Goal: Task Accomplishment & Management: Manage account settings

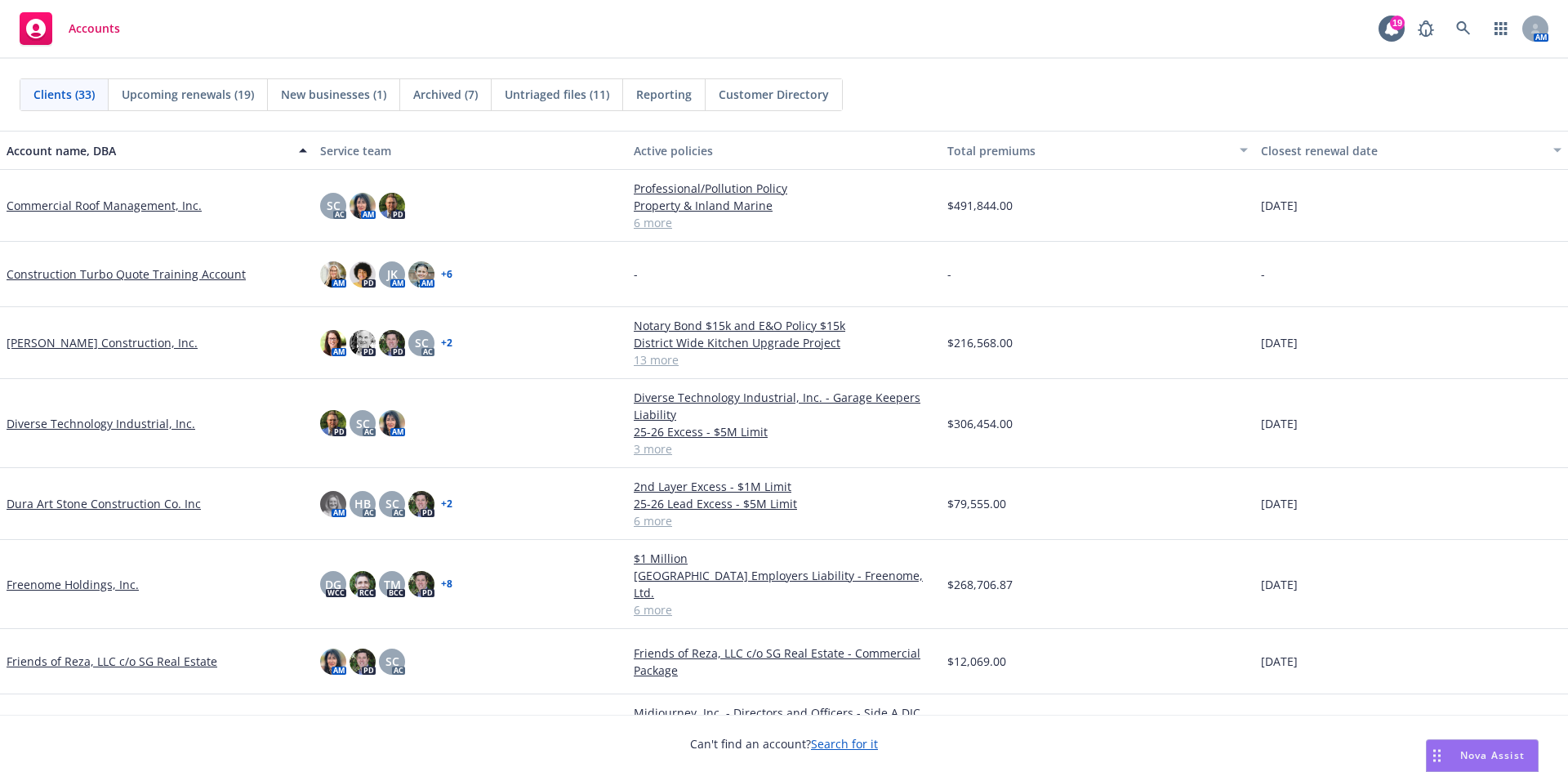
scroll to position [490, 0]
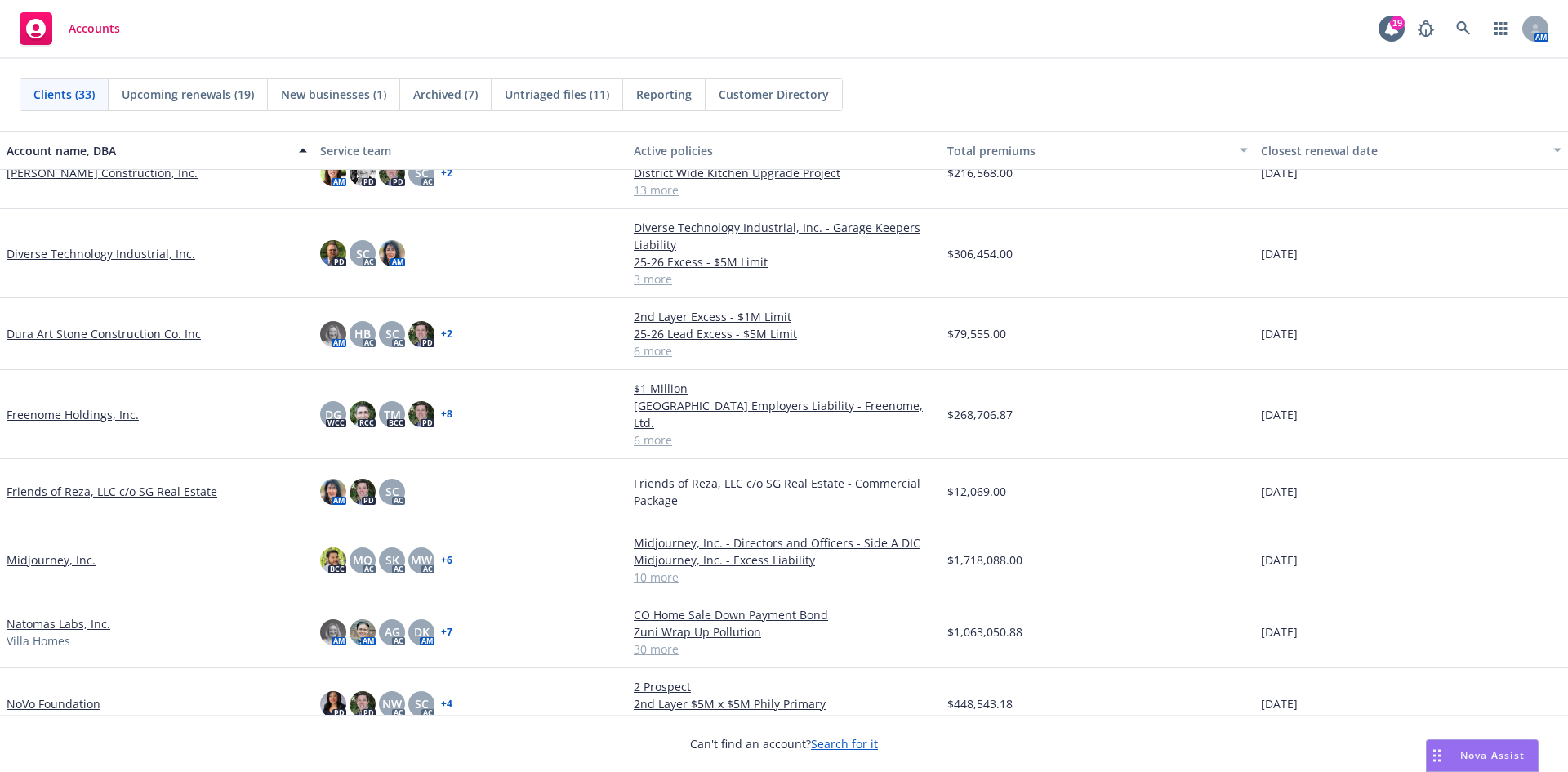
click at [56, 255] on link "Diverse Technology Industrial, Inc." at bounding box center [101, 253] width 188 height 18
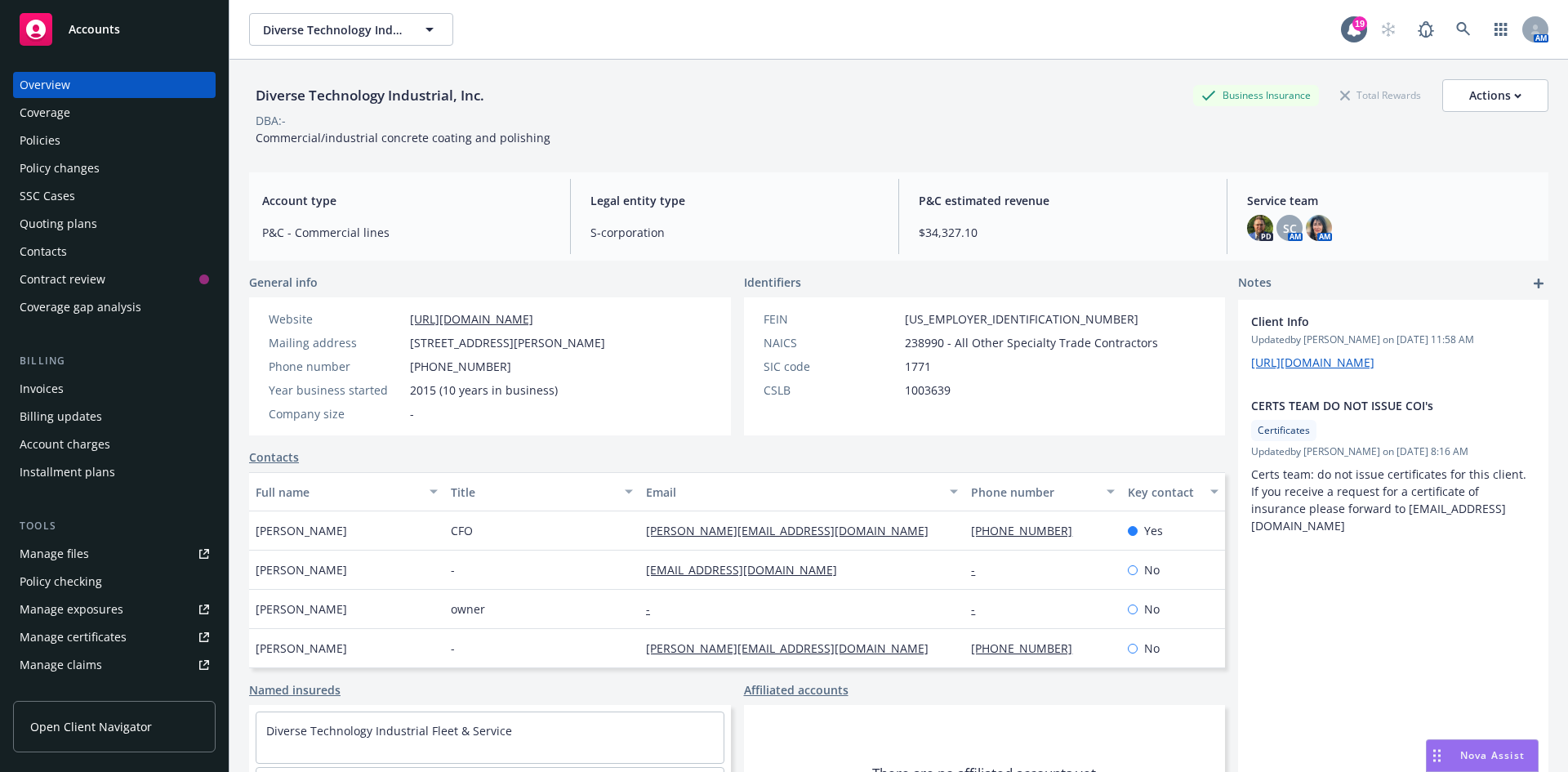
click at [88, 544] on link "Manage files" at bounding box center [114, 554] width 202 height 26
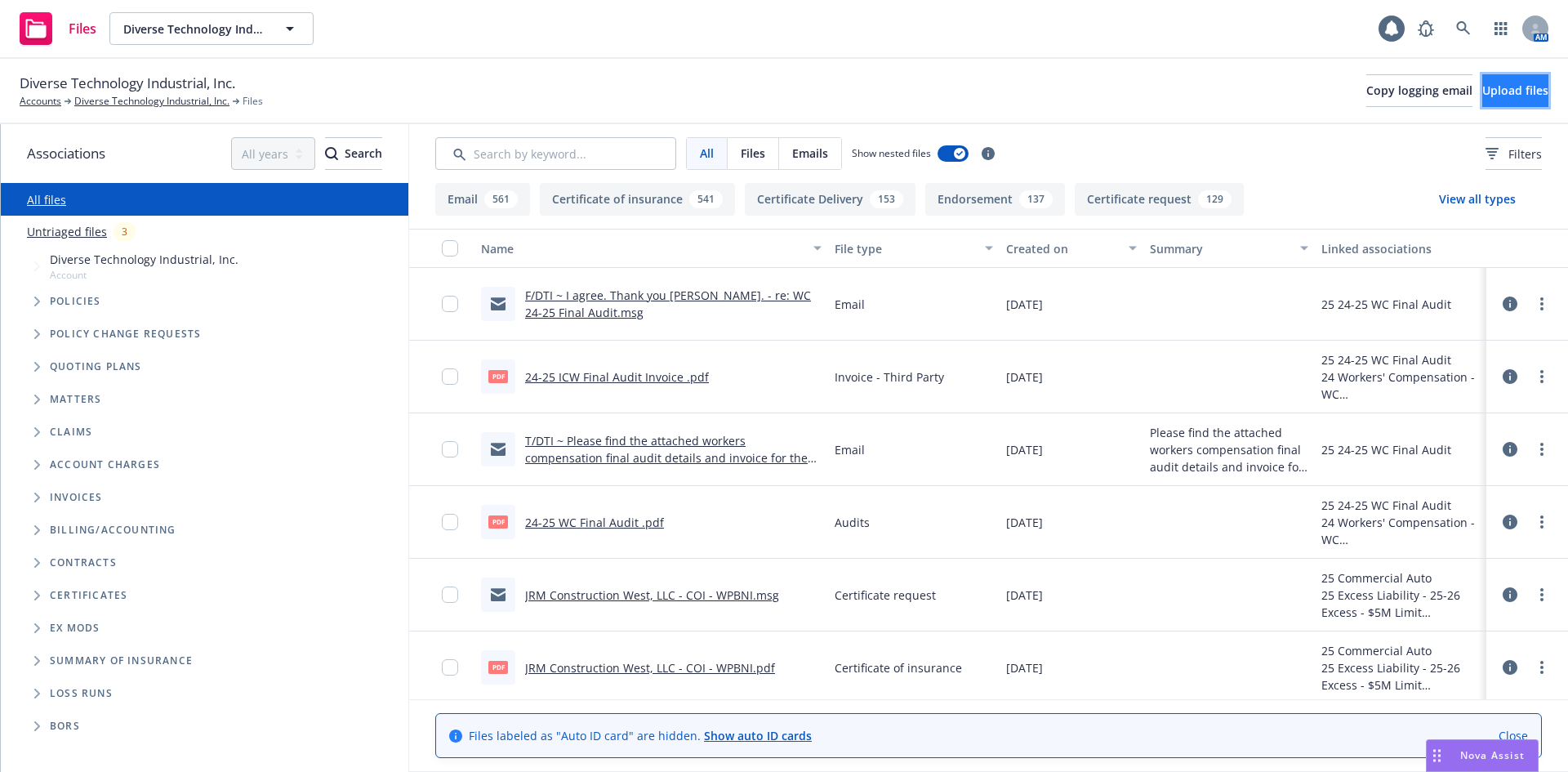
click at [1484, 93] on span "Upload files" at bounding box center [1515, 90] width 66 height 16
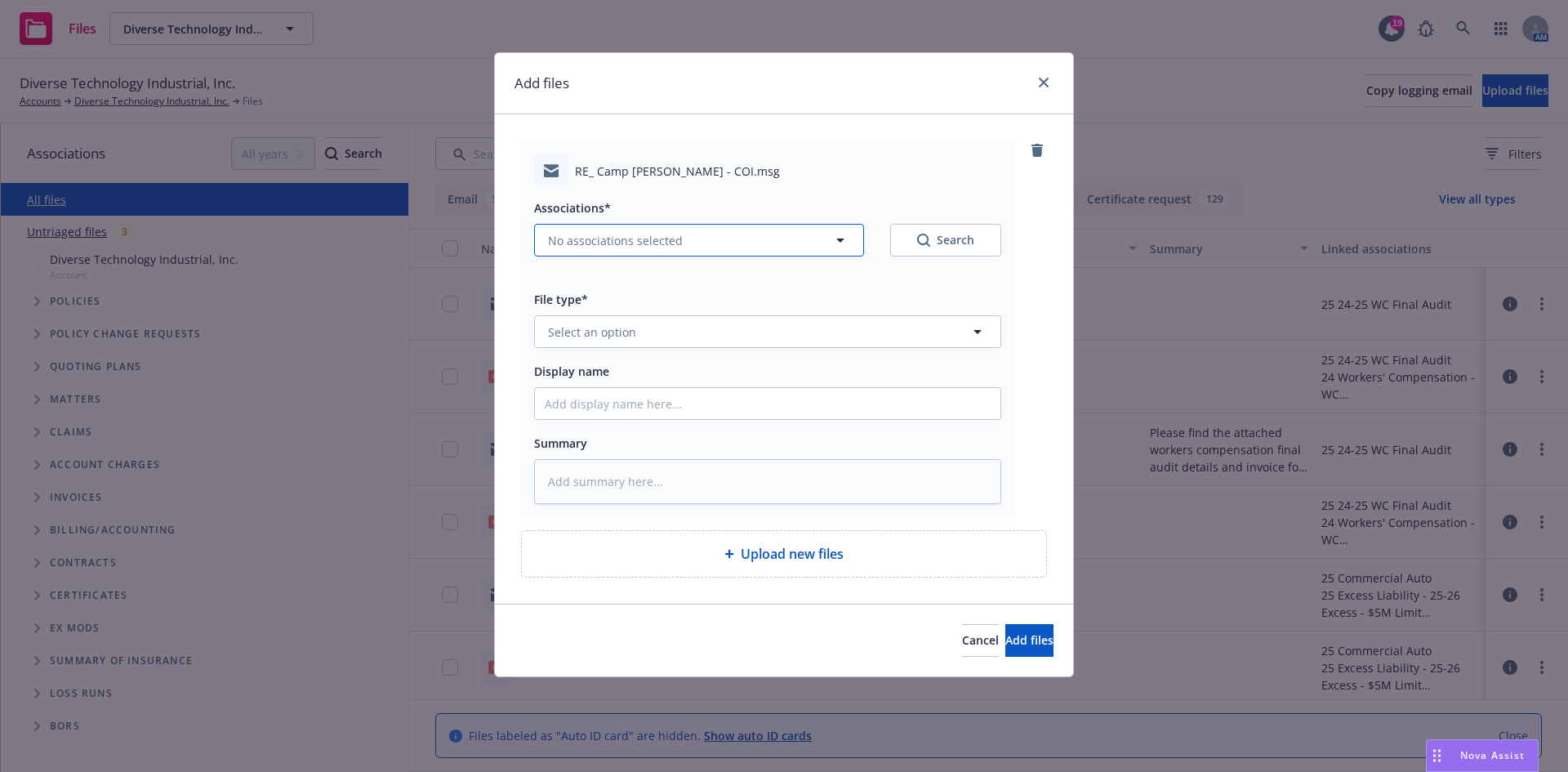
click at [672, 238] on span "No associations selected" at bounding box center [616, 240] width 135 height 18
type textarea "x"
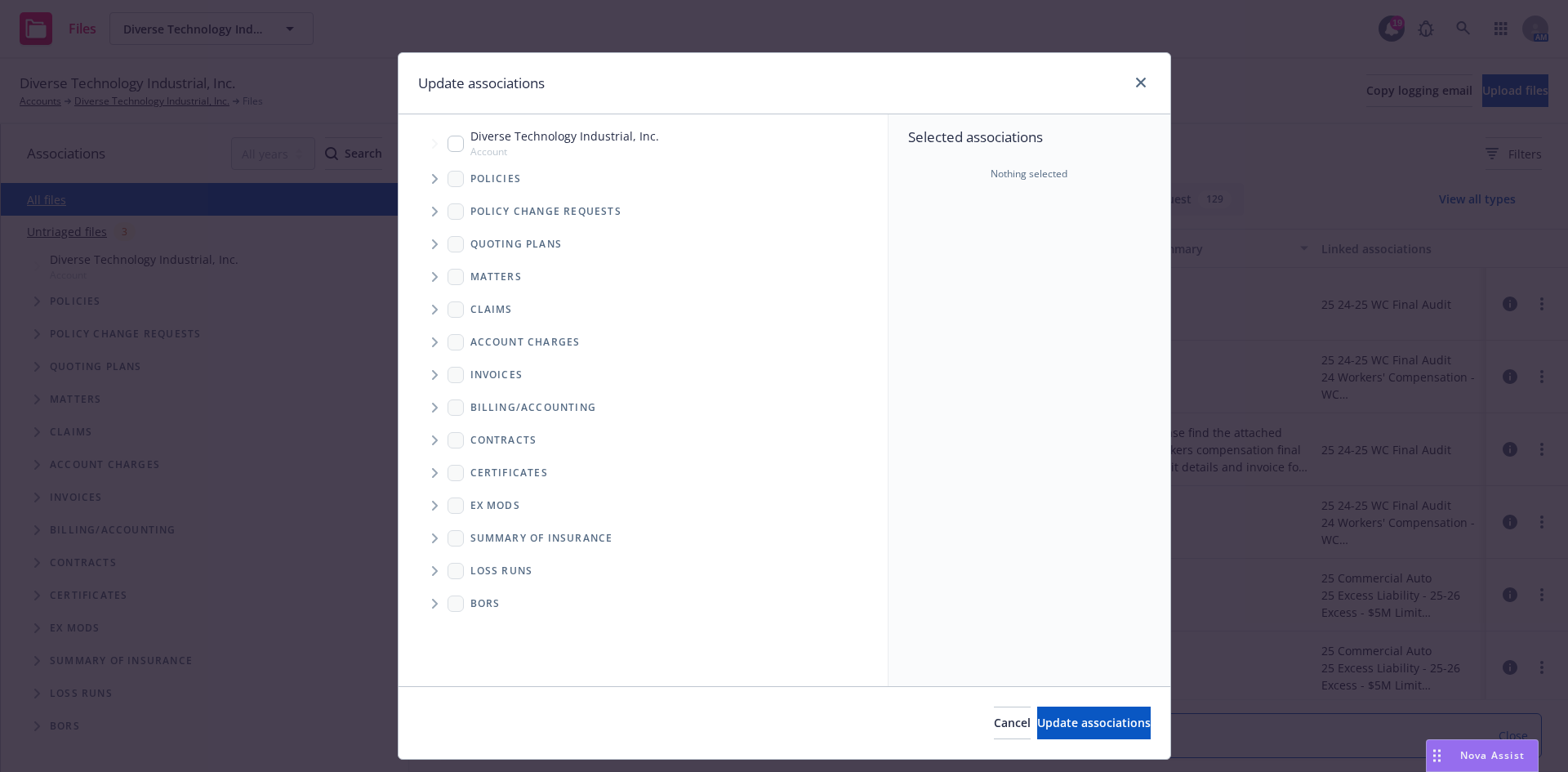
click at [432, 183] on icon "Tree Example" at bounding box center [435, 179] width 7 height 10
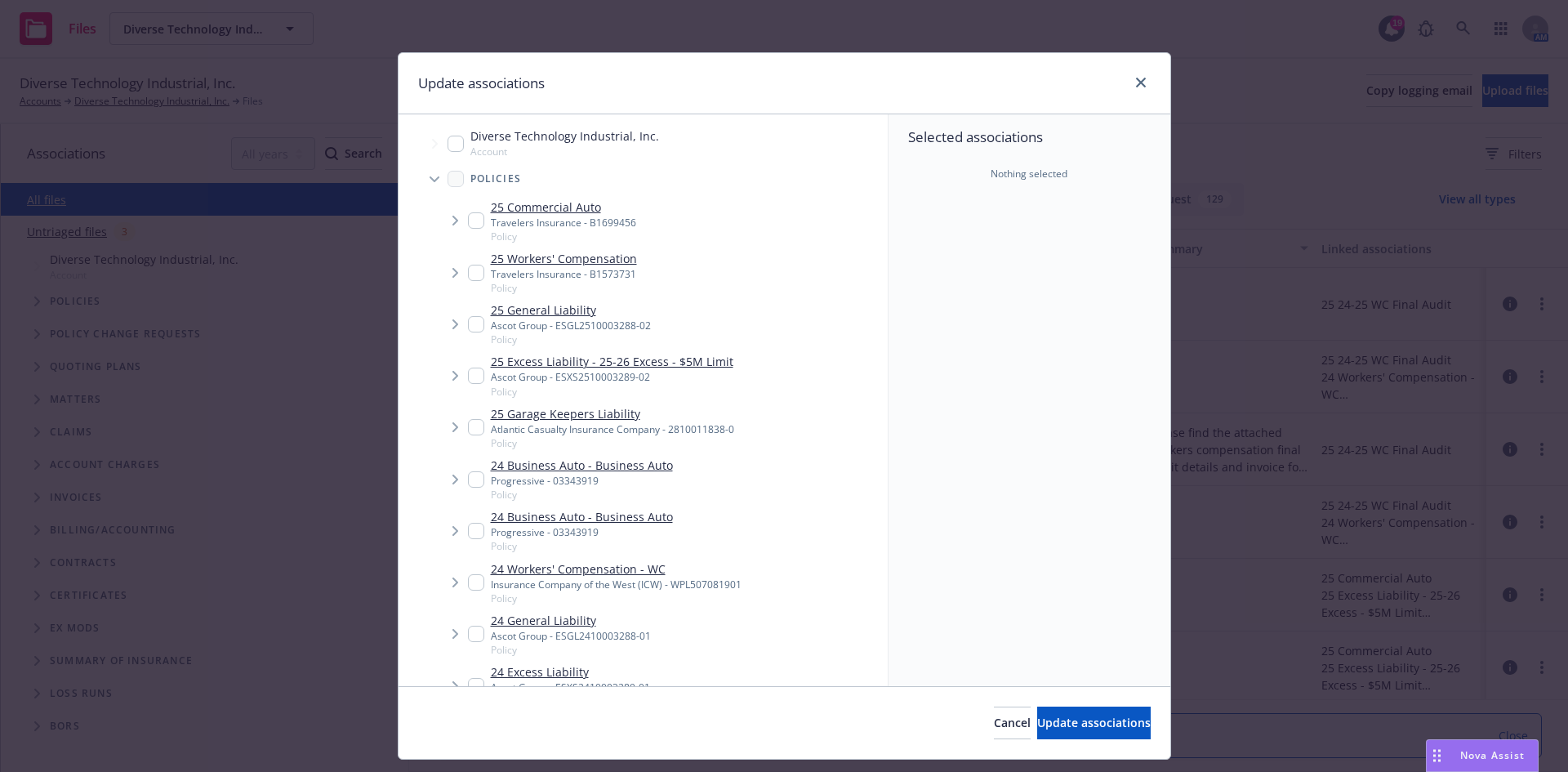
click at [469, 223] on input "Tree Example" at bounding box center [477, 221] width 17 height 17
checkbox input "true"
type textarea "x"
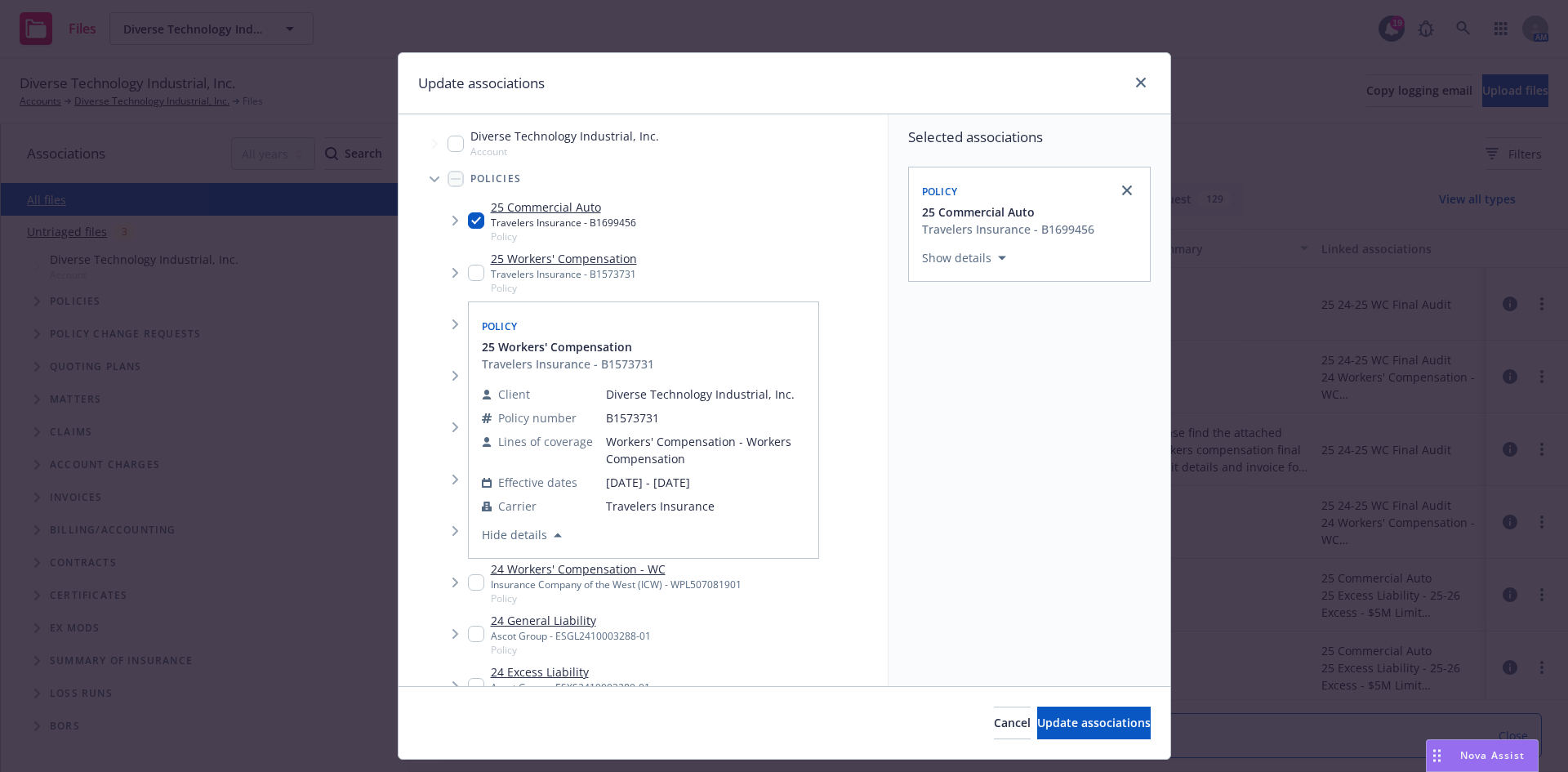
click at [474, 278] on input "Tree Example" at bounding box center [477, 273] width 17 height 17
checkbox input "true"
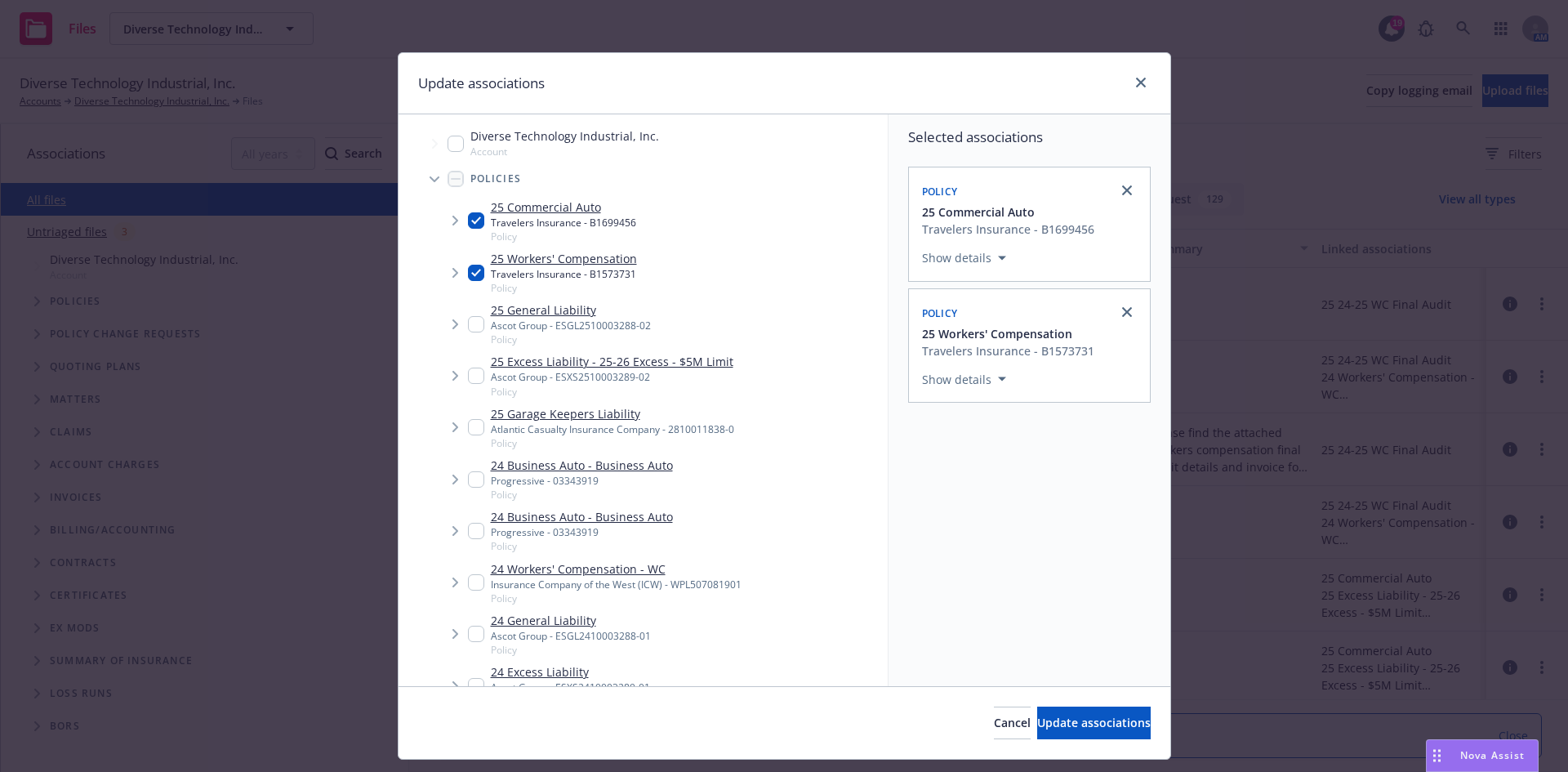
click at [468, 323] on input "Tree Example" at bounding box center [477, 324] width 17 height 17
checkbox input "true"
click at [1037, 726] on span "Update associations" at bounding box center [1094, 722] width 113 height 16
type textarea "x"
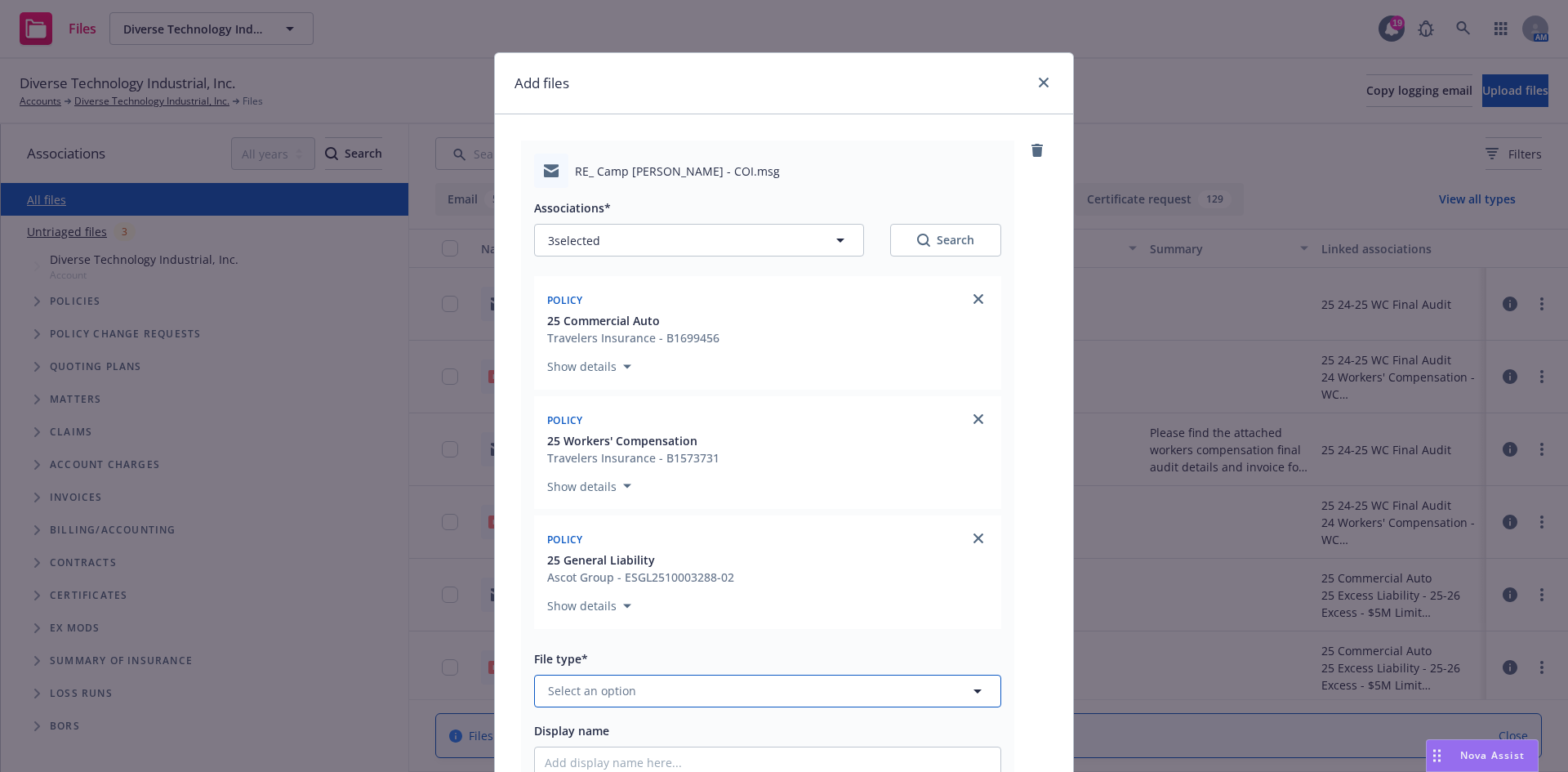
click at [711, 691] on button "Select an option" at bounding box center [767, 690] width 467 height 33
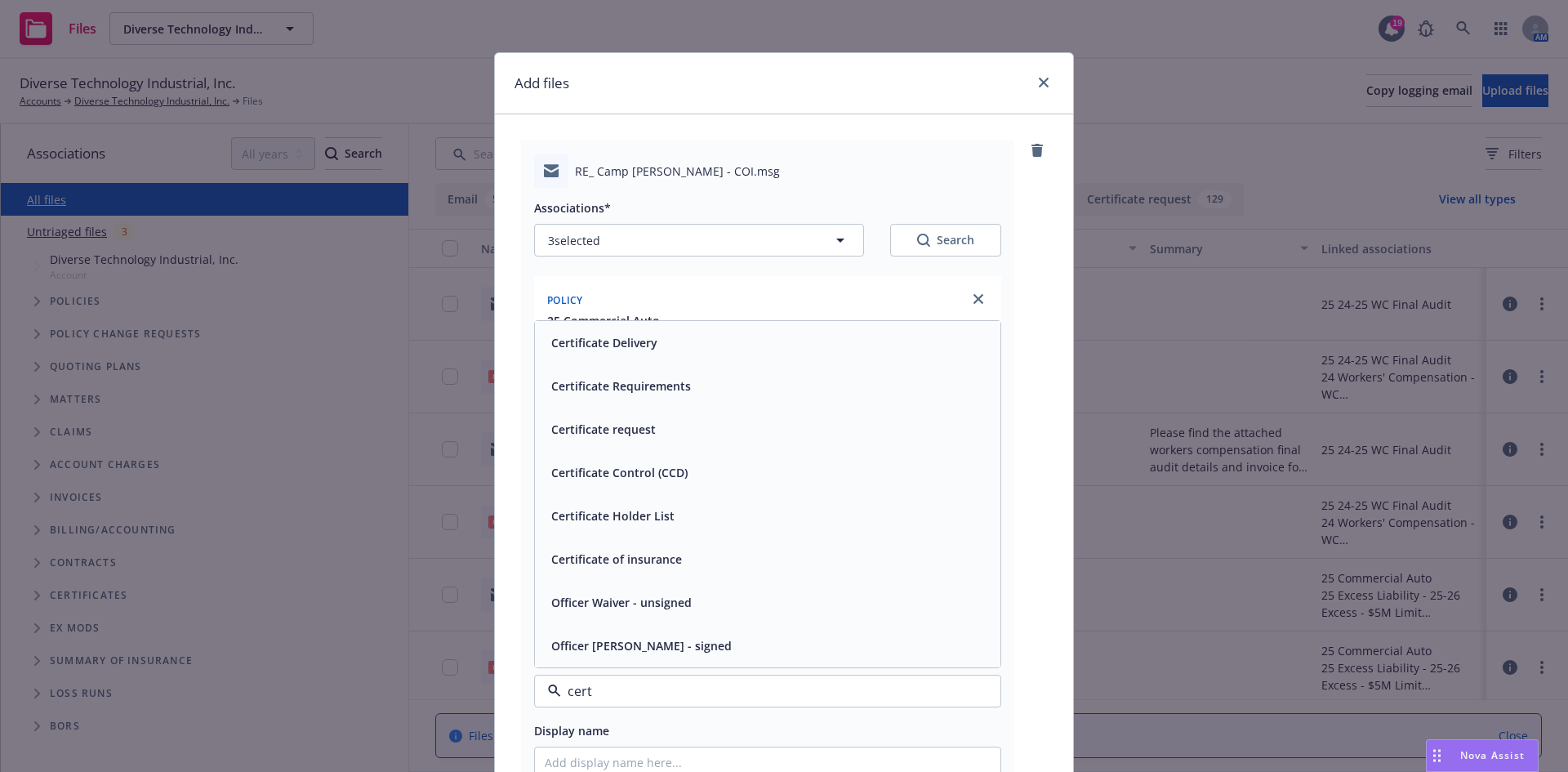
type input "certi"
click at [640, 442] on div "Certificate Delivery" at bounding box center [767, 429] width 466 height 43
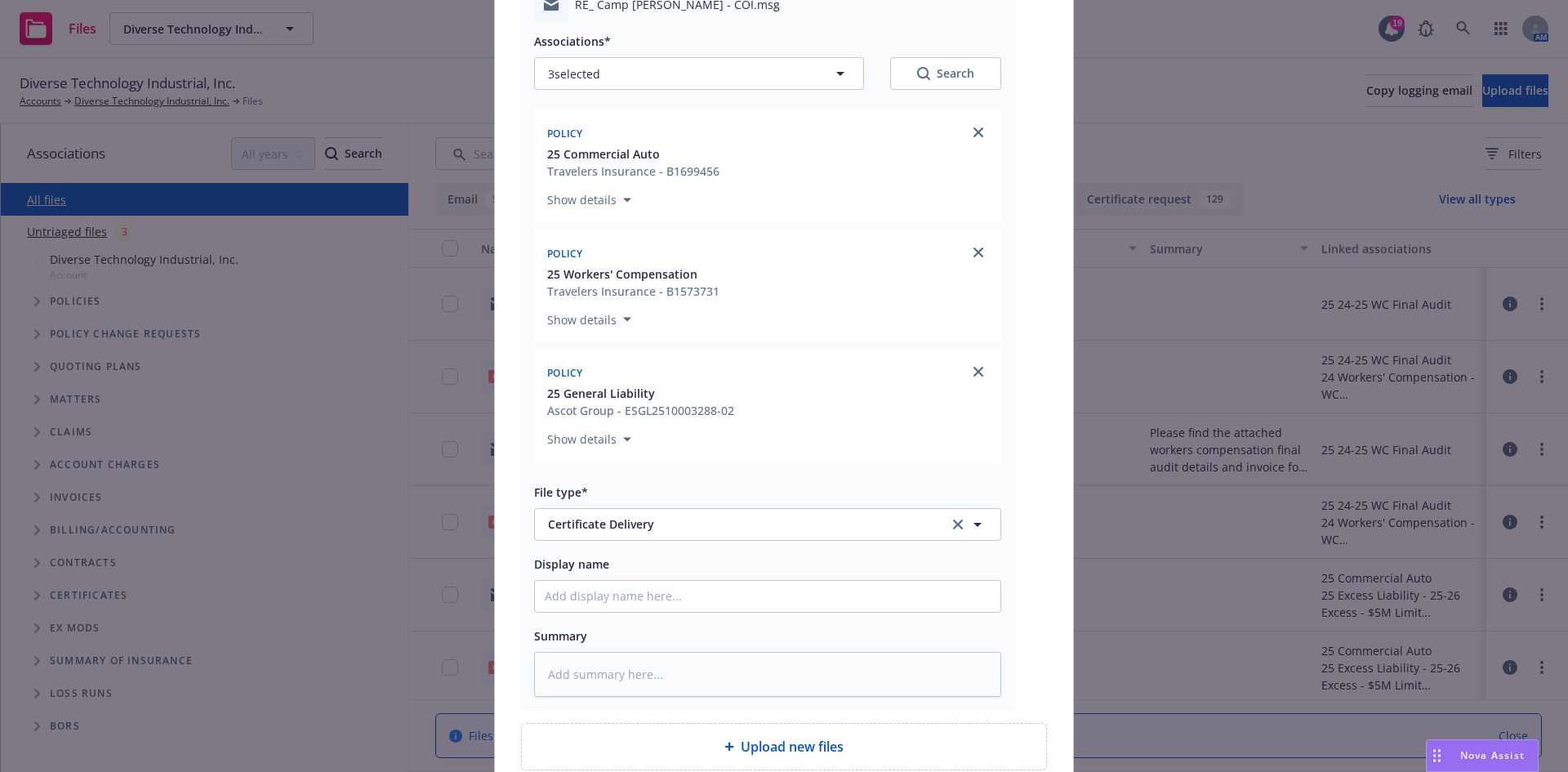
scroll to position [317, 0]
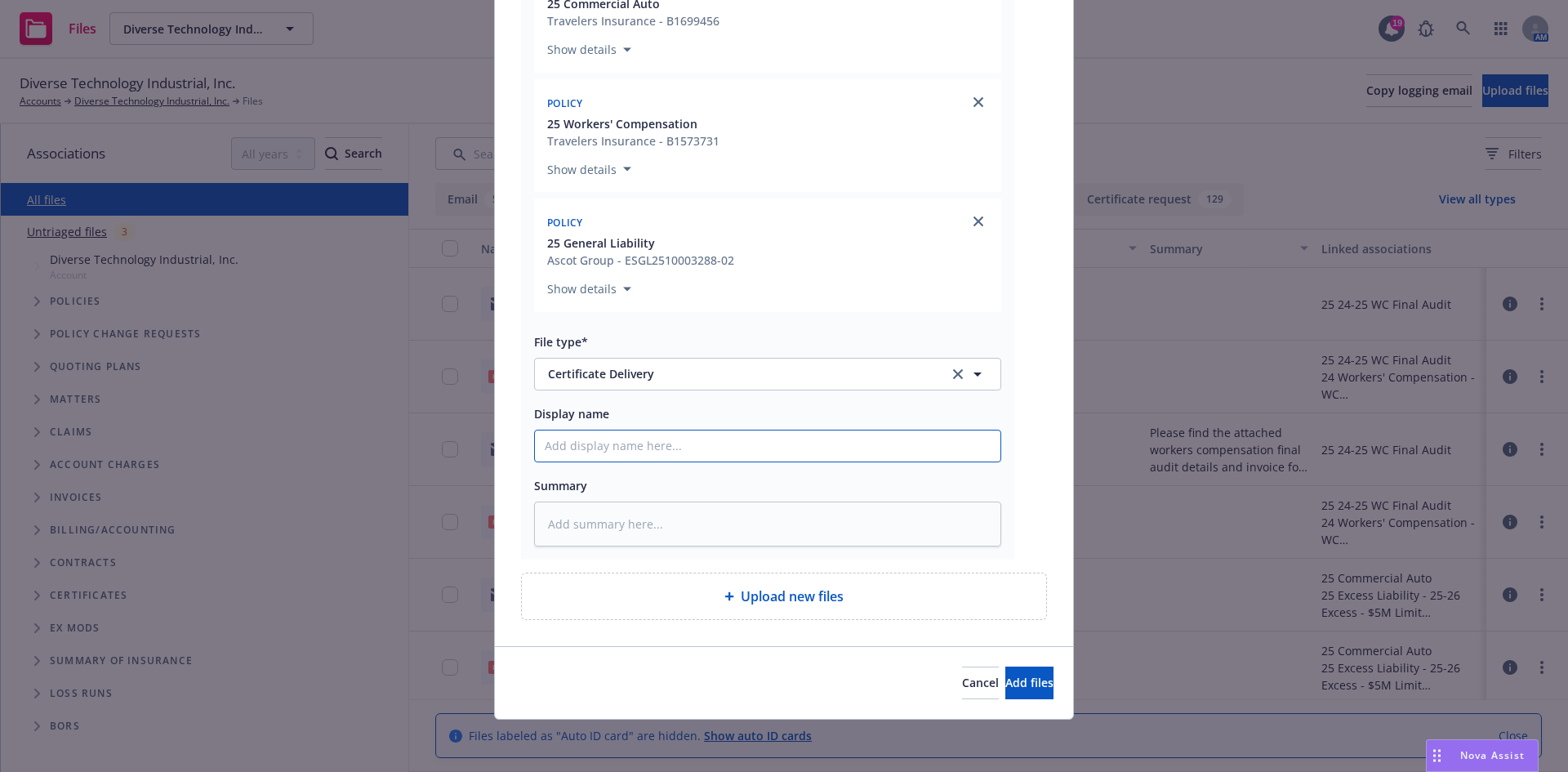
click at [610, 454] on input "Display name" at bounding box center [767, 445] width 466 height 31
paste input "Nyecon Inc - COI - RE: Job #2025-17 - SVC Camp Pollock – Prep Kitchen Project -…"
type textarea "x"
type input "Nyecon Inc - COI - RE: Job #2025-17 - SVC Camp Pollock – Prep Kitchen Project -…"
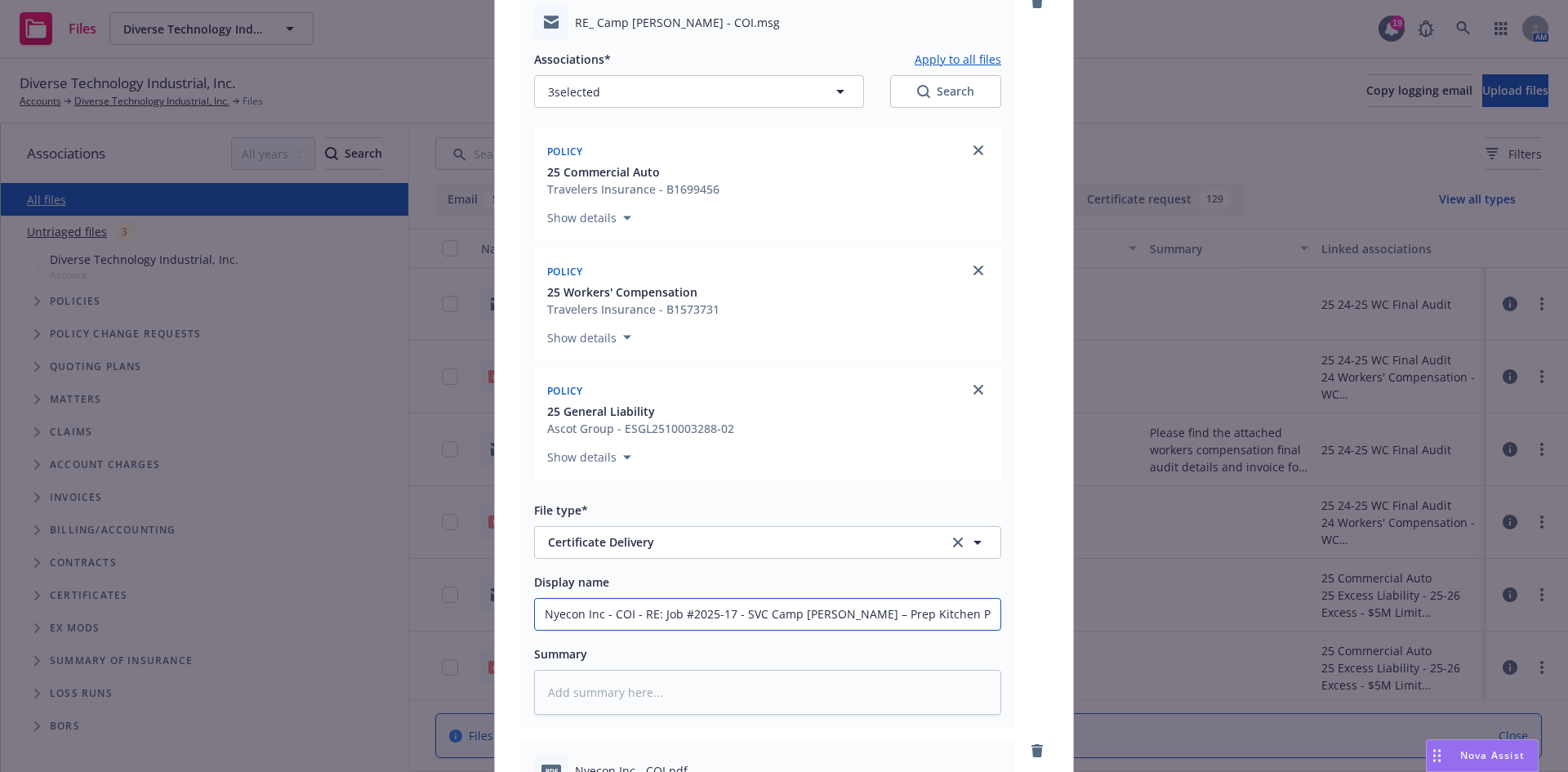
scroll to position [0, 0]
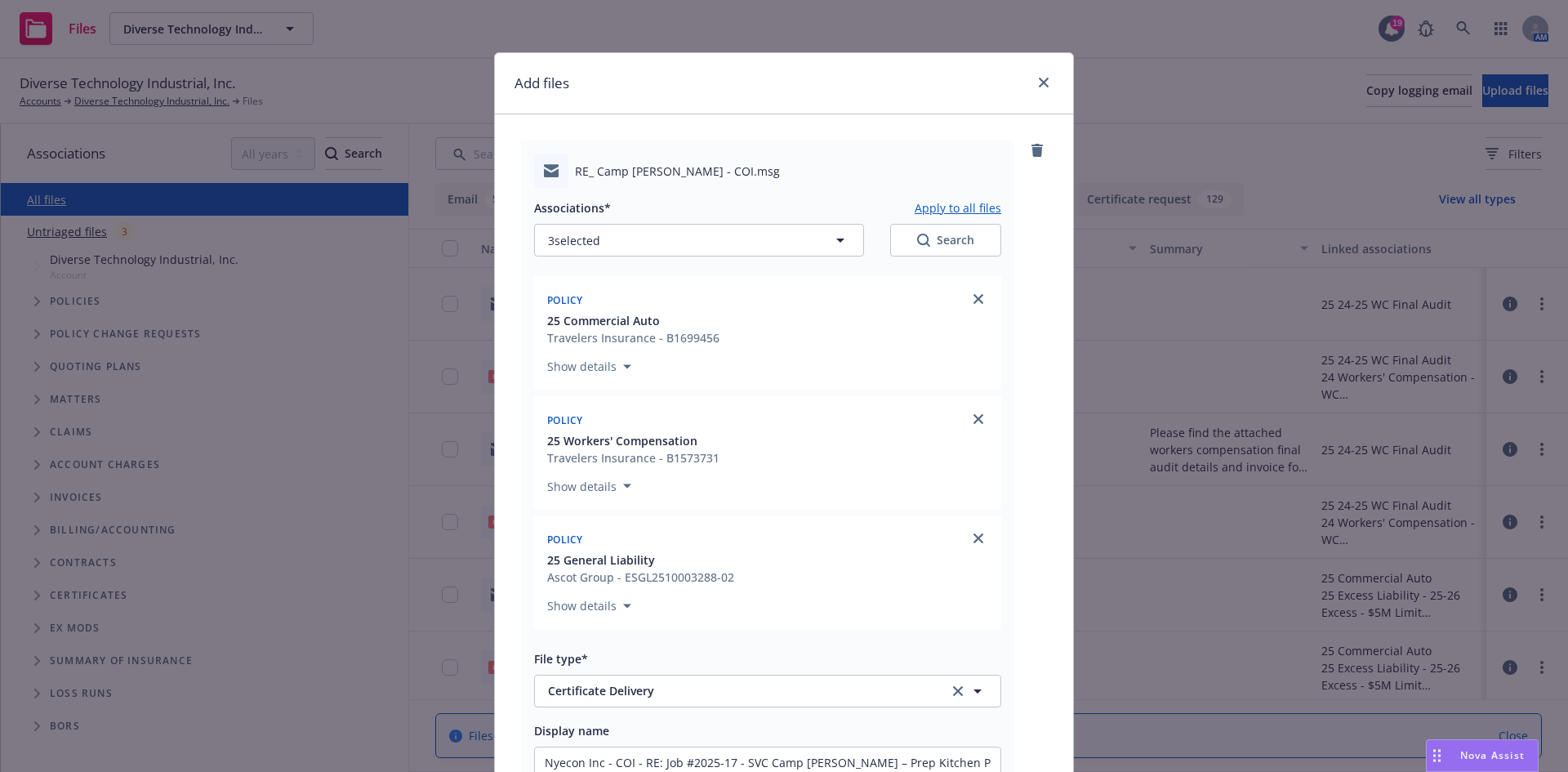
click at [933, 207] on button "Apply to all files" at bounding box center [958, 208] width 87 height 20
type textarea "x"
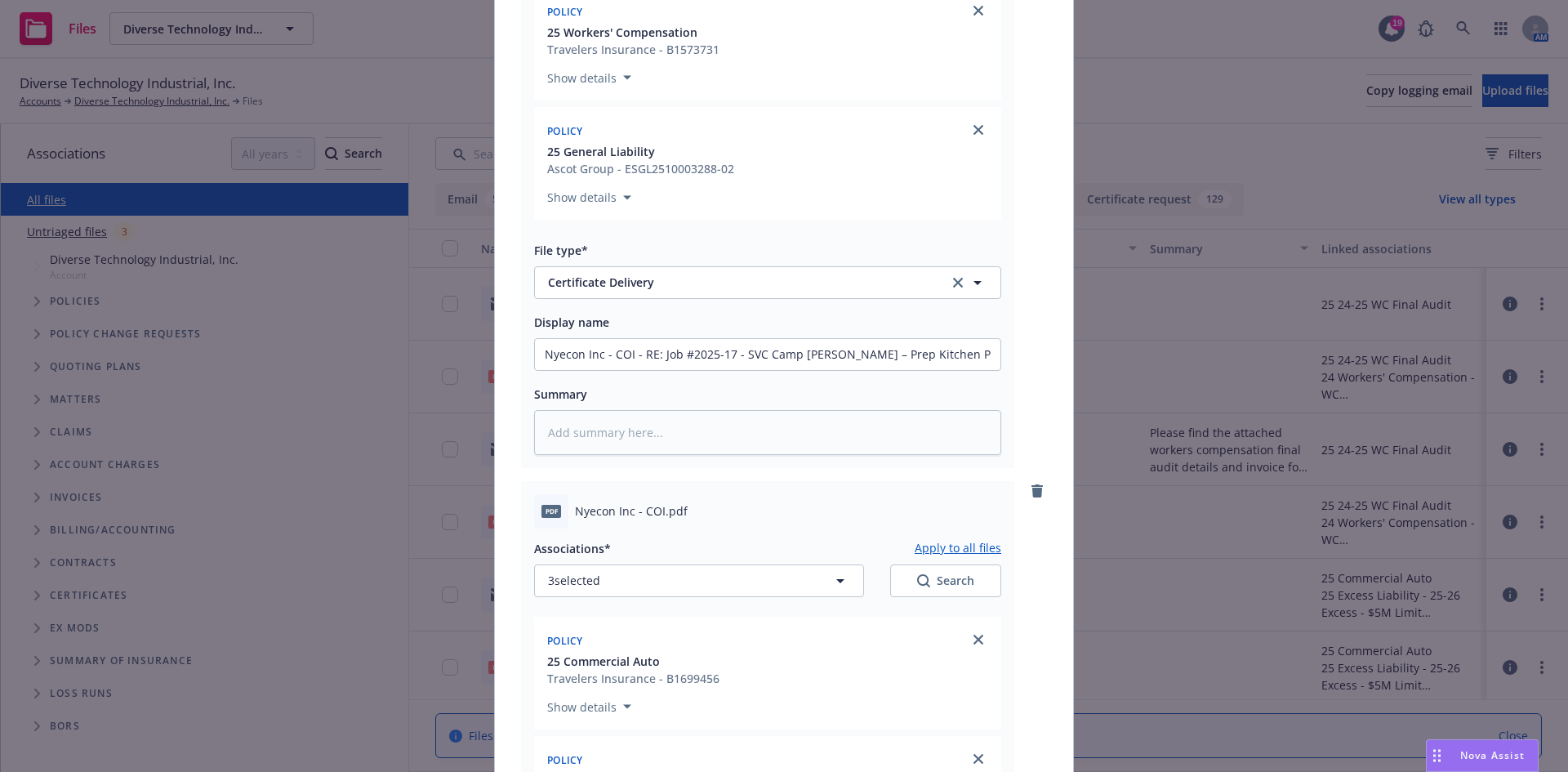
scroll to position [817, 0]
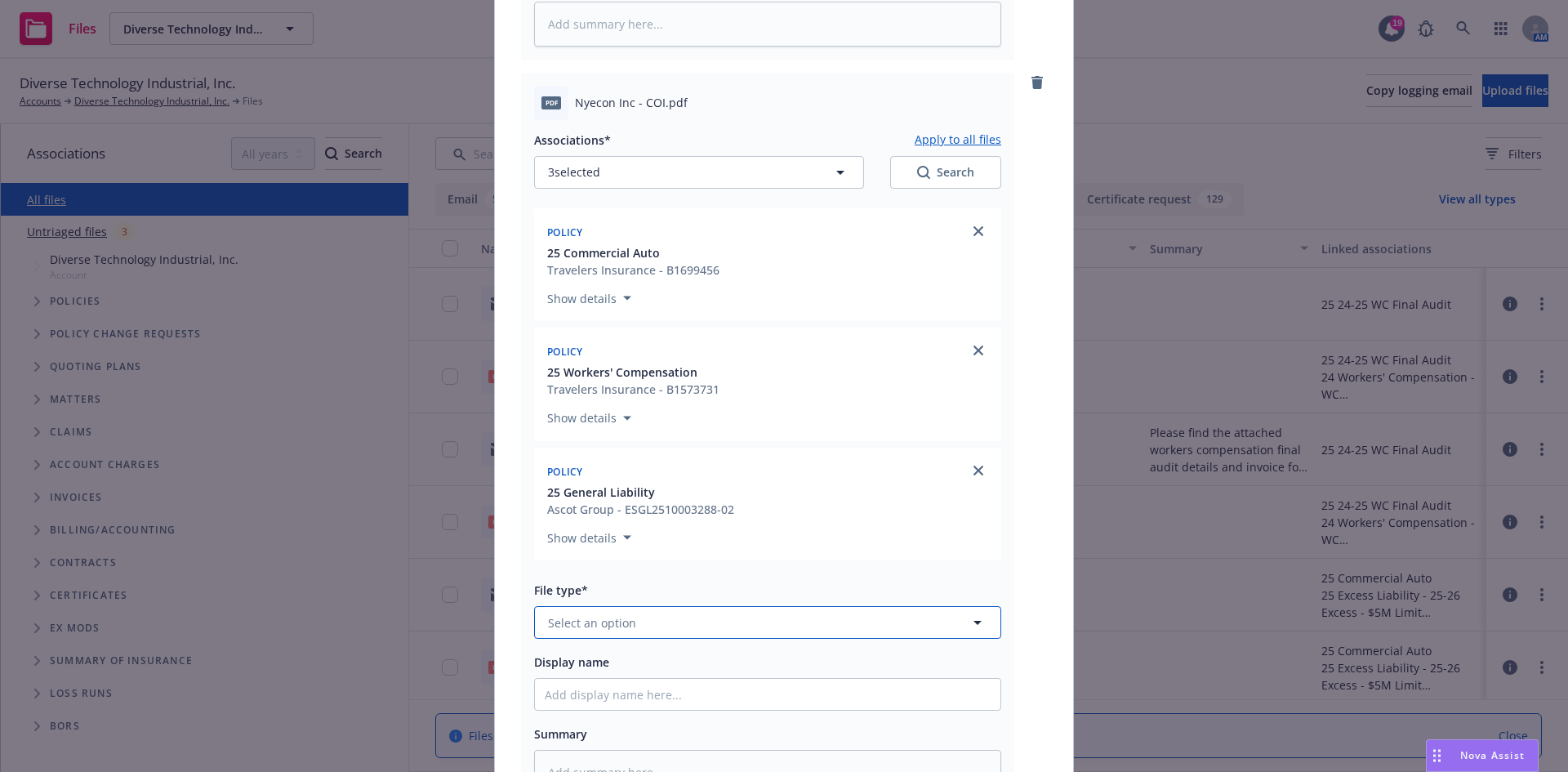
click at [678, 631] on button "Select an option" at bounding box center [767, 622] width 467 height 33
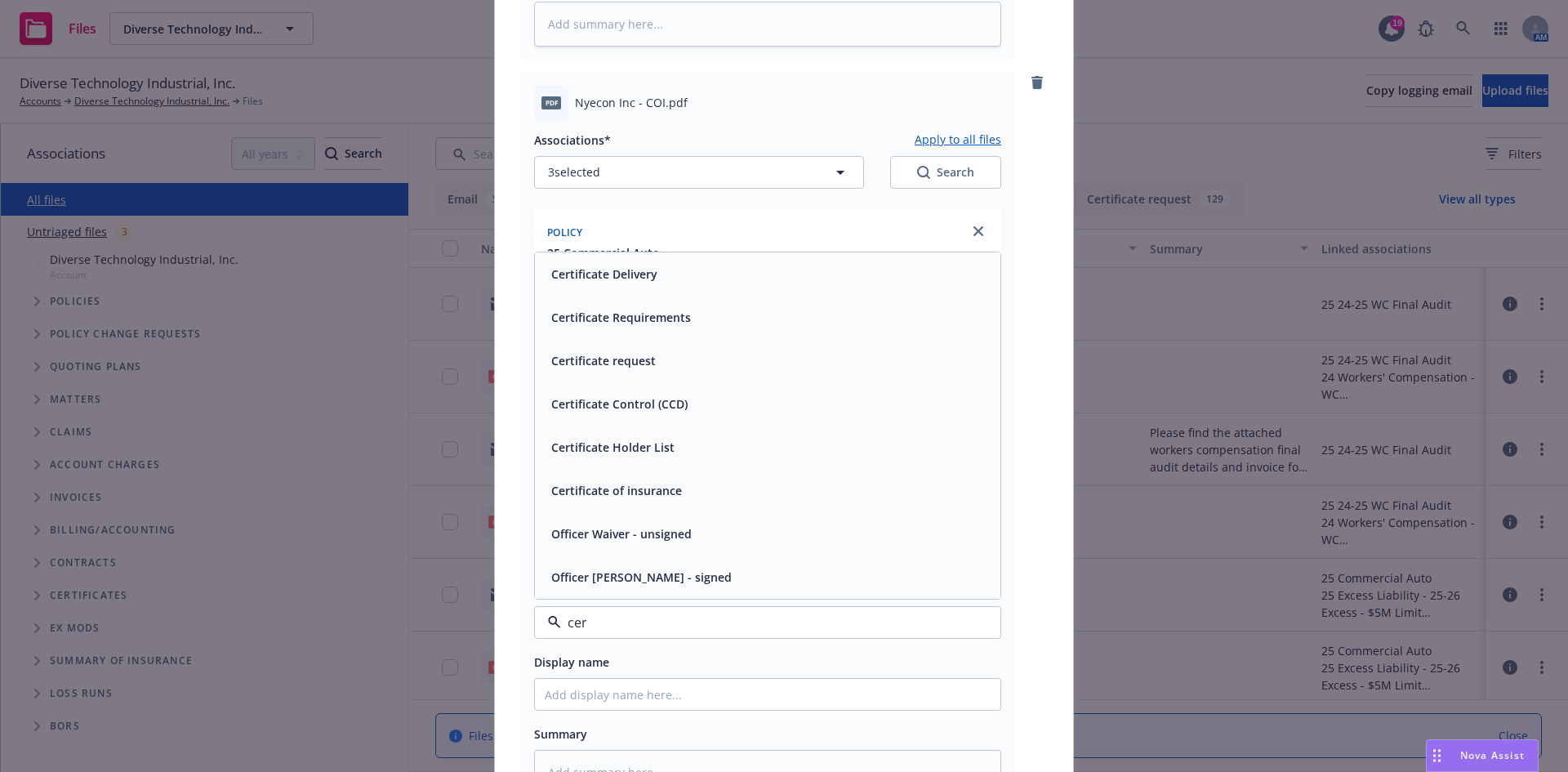
type input "cert"
click at [661, 566] on div "Certificate of insurance" at bounding box center [615, 577] width 141 height 23
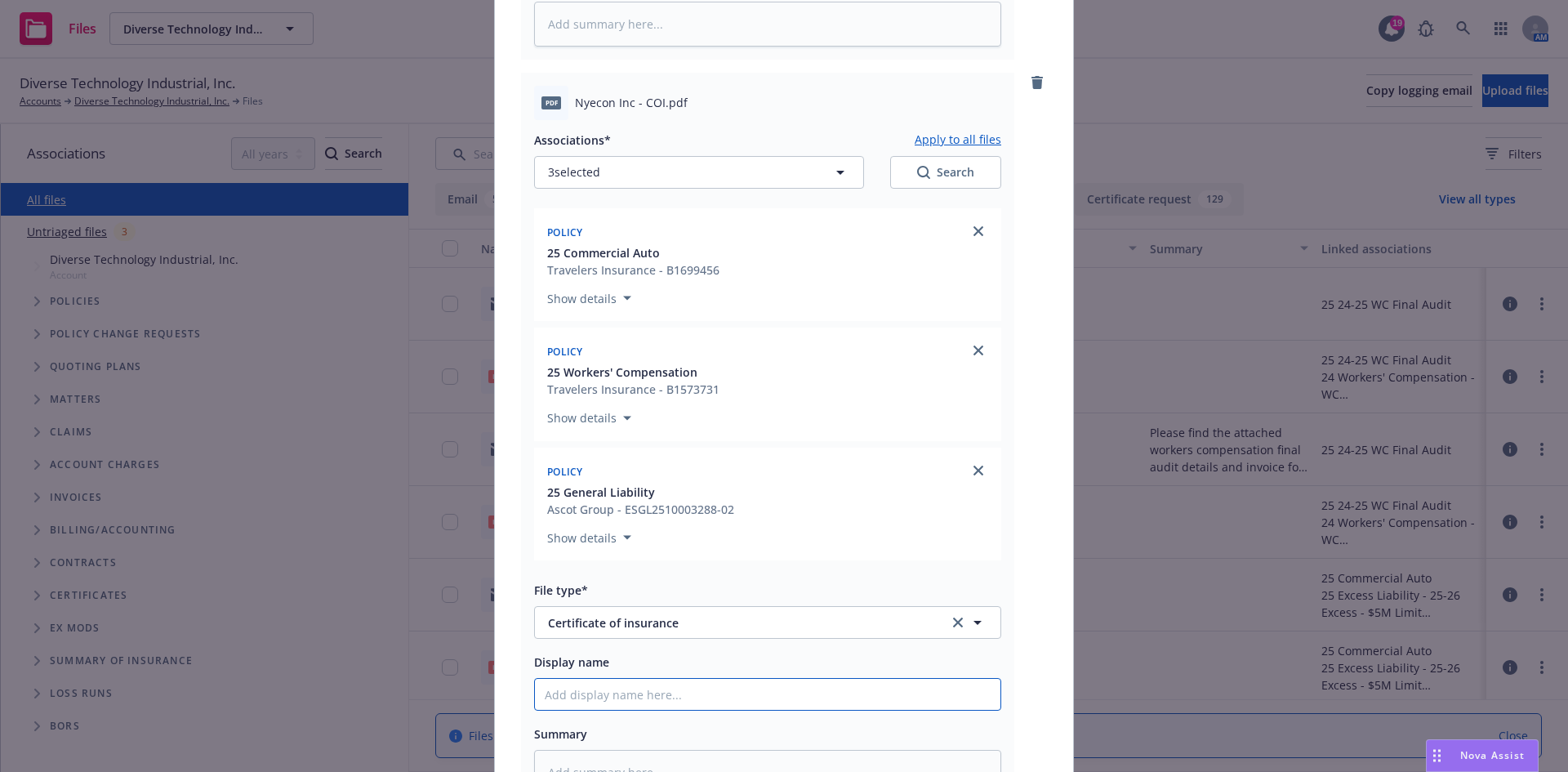
click at [624, 686] on input "Display name" at bounding box center [767, 694] width 466 height 31
paste input "Nyecon Inc - COI - RE: Job #2025-17 - SVC Camp Pollock – Prep Kitchen Project -…"
type textarea "x"
type input "Nyecon Inc - COI - RE: Job #2025-17 - SVC Camp Pollock – Prep Kitchen Project -…"
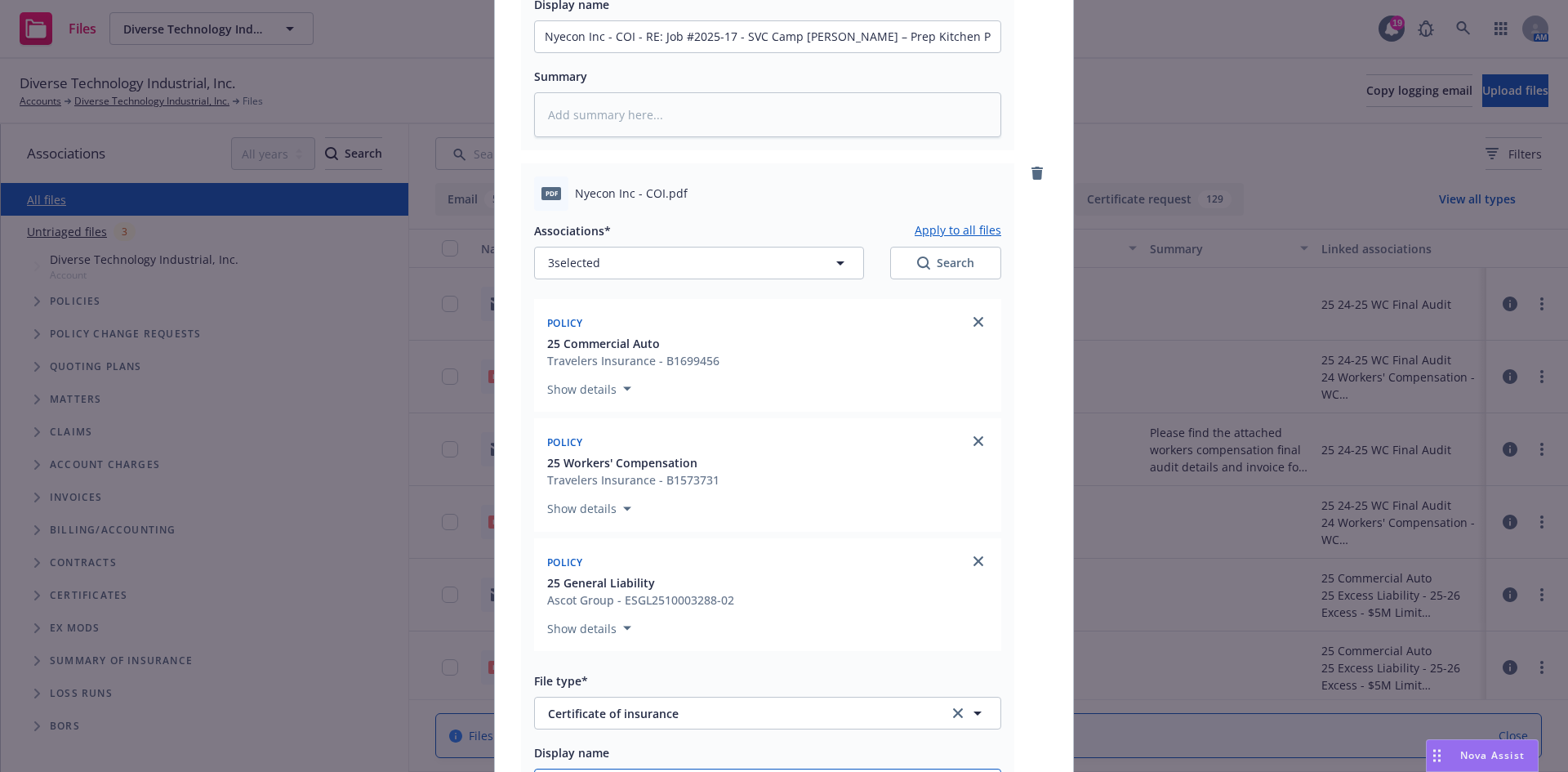
scroll to position [575, 0]
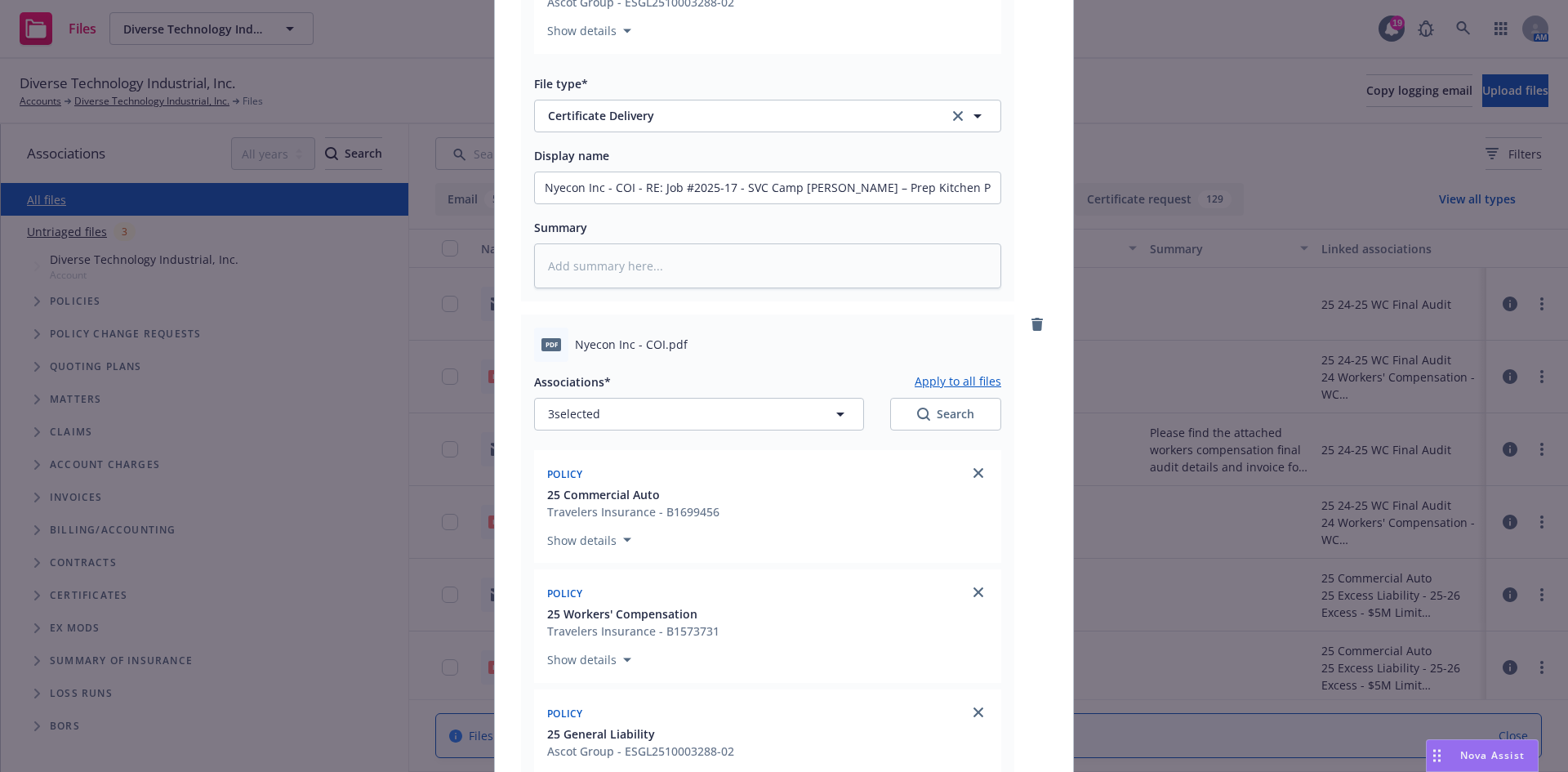
click at [953, 383] on button "Apply to all files" at bounding box center [958, 382] width 87 height 20
type textarea "x"
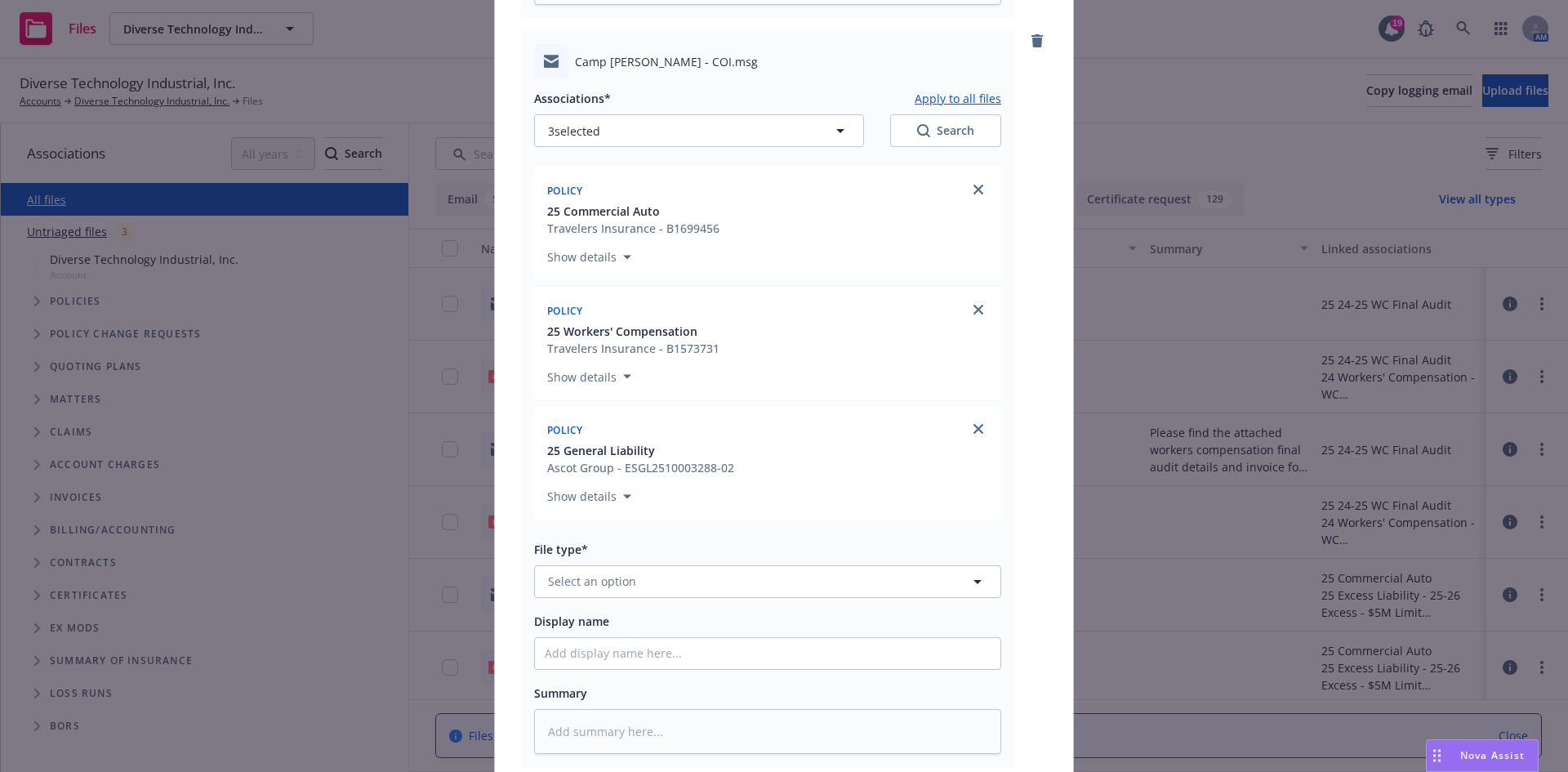
scroll to position [1719, 0]
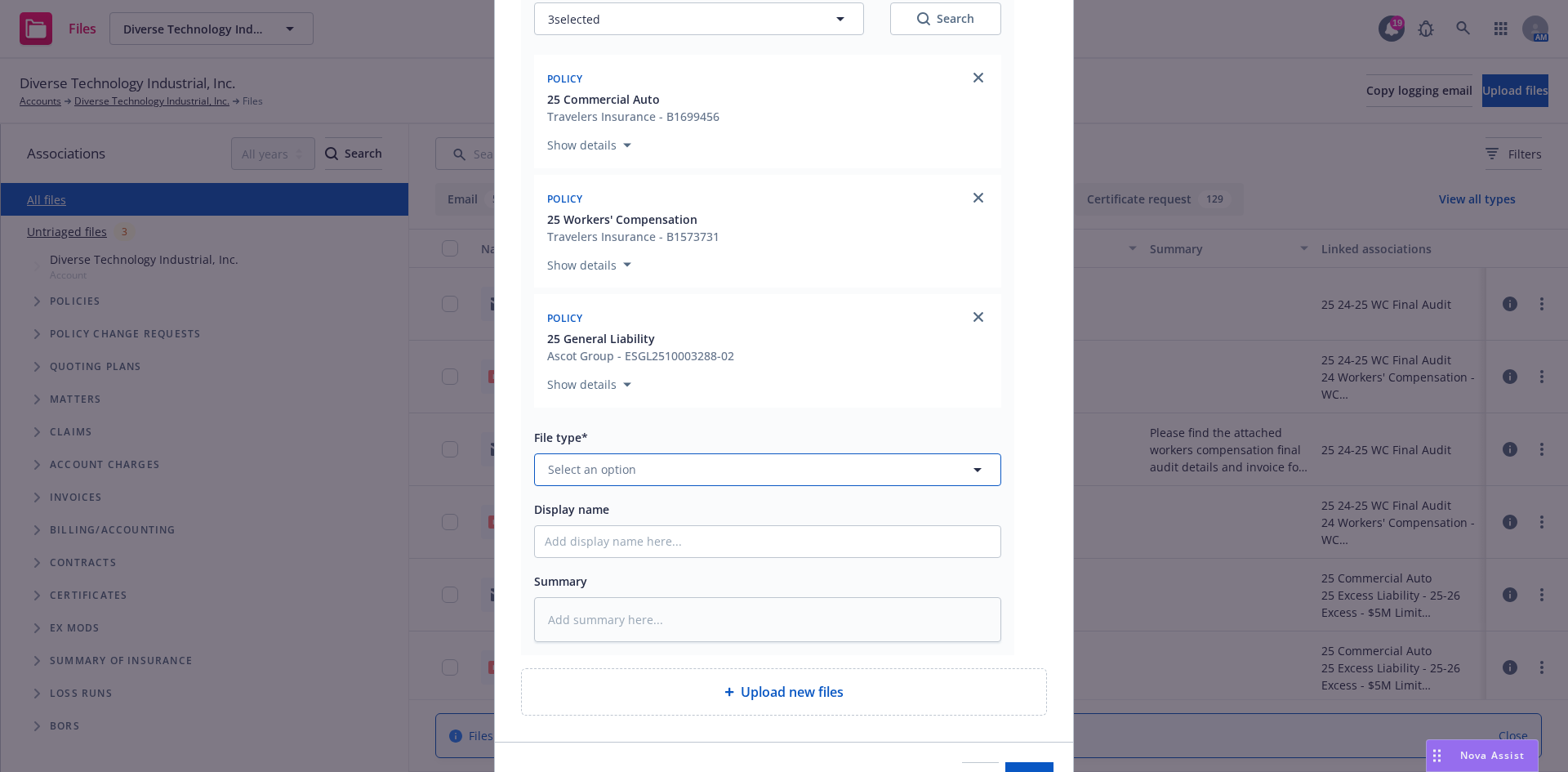
click at [632, 478] on button "Select an option" at bounding box center [767, 469] width 467 height 33
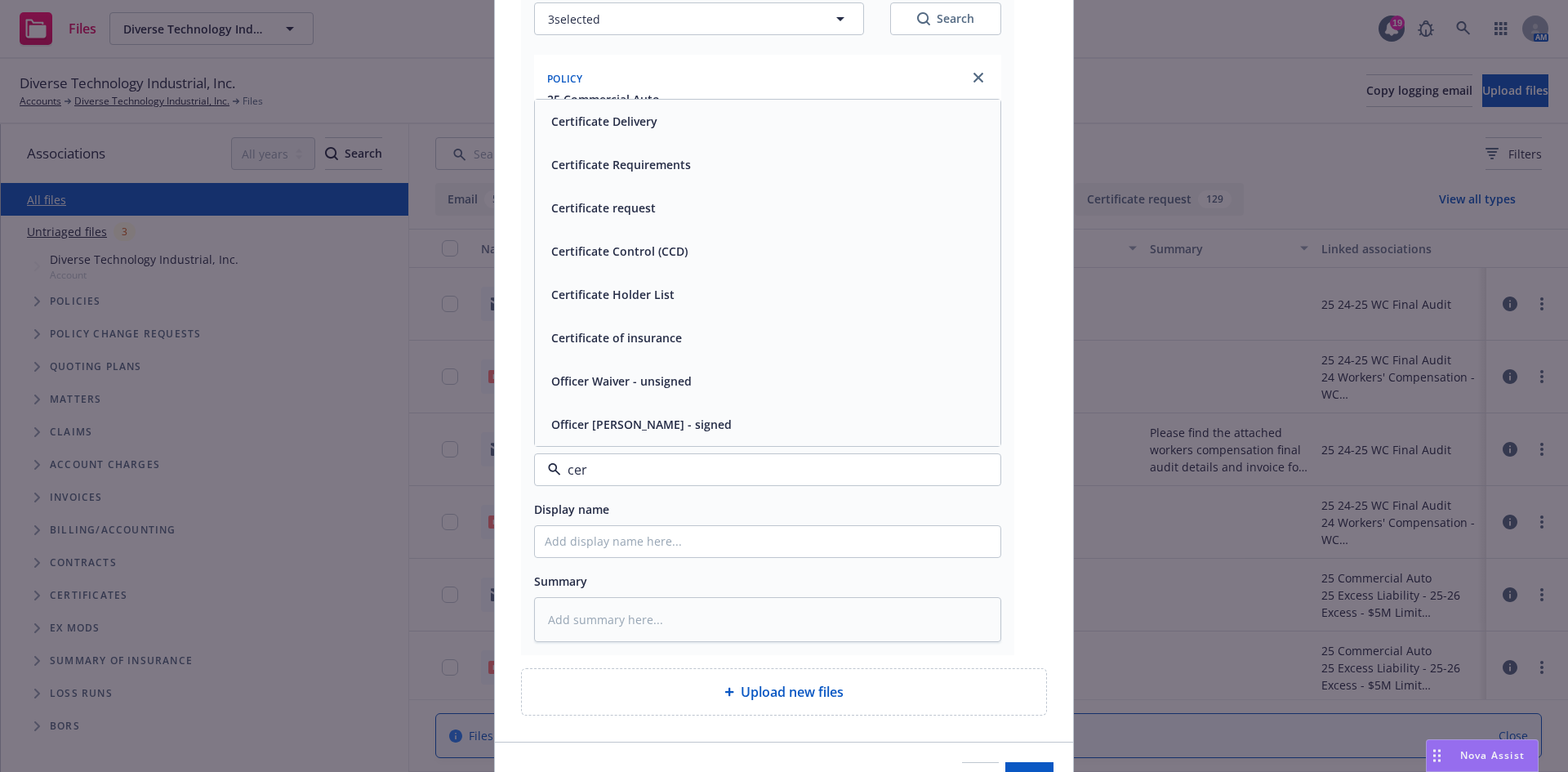
type input "cert"
click at [588, 244] on span "Certificate Requirements" at bounding box center [621, 251] width 140 height 18
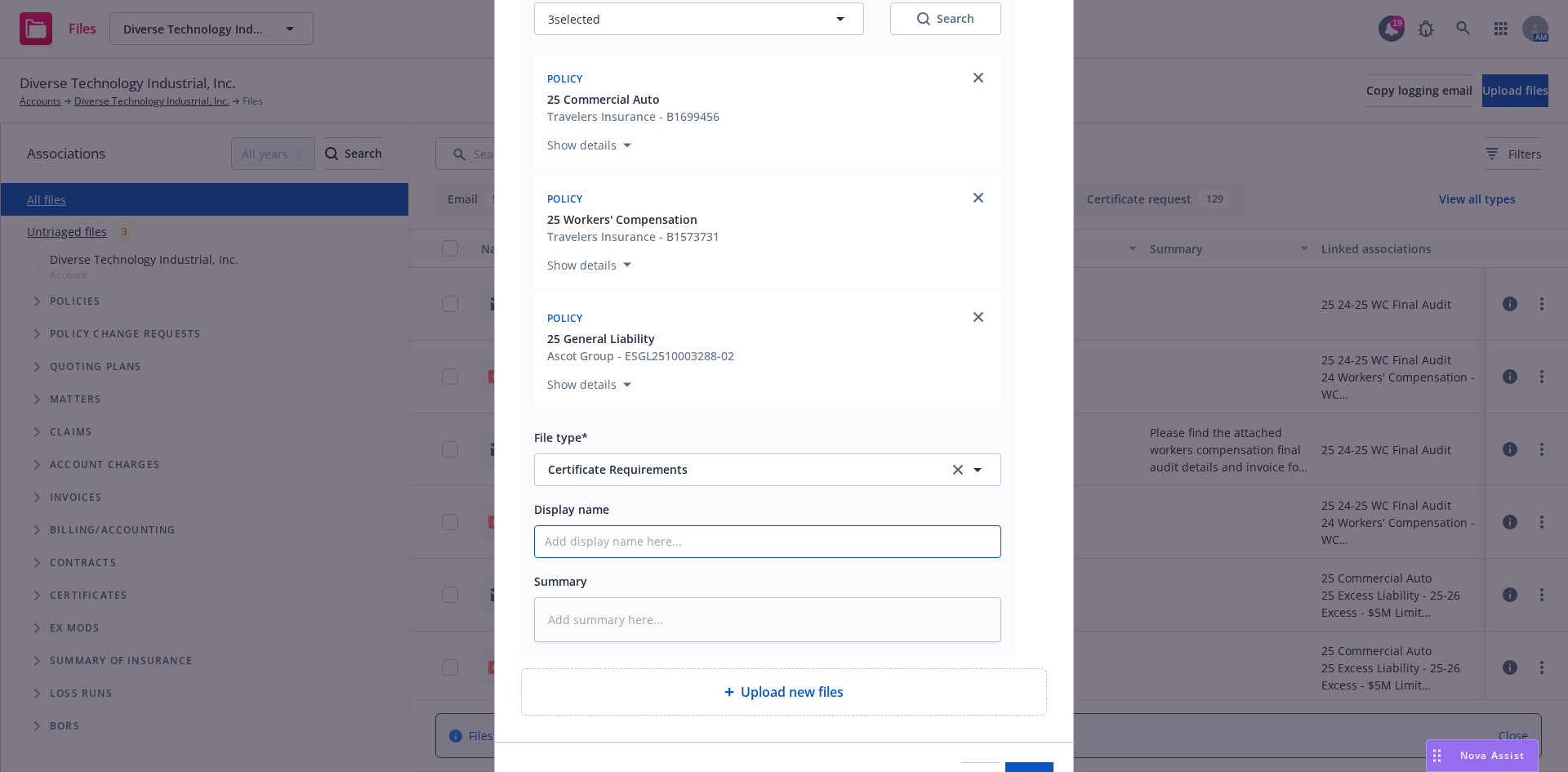
click at [660, 534] on input "Display name" at bounding box center [767, 541] width 466 height 31
paste input "Nyecon Inc - COI - RE: Job #2025-17 - SVC Camp Pollock – Prep Kitchen Project -…"
type textarea "x"
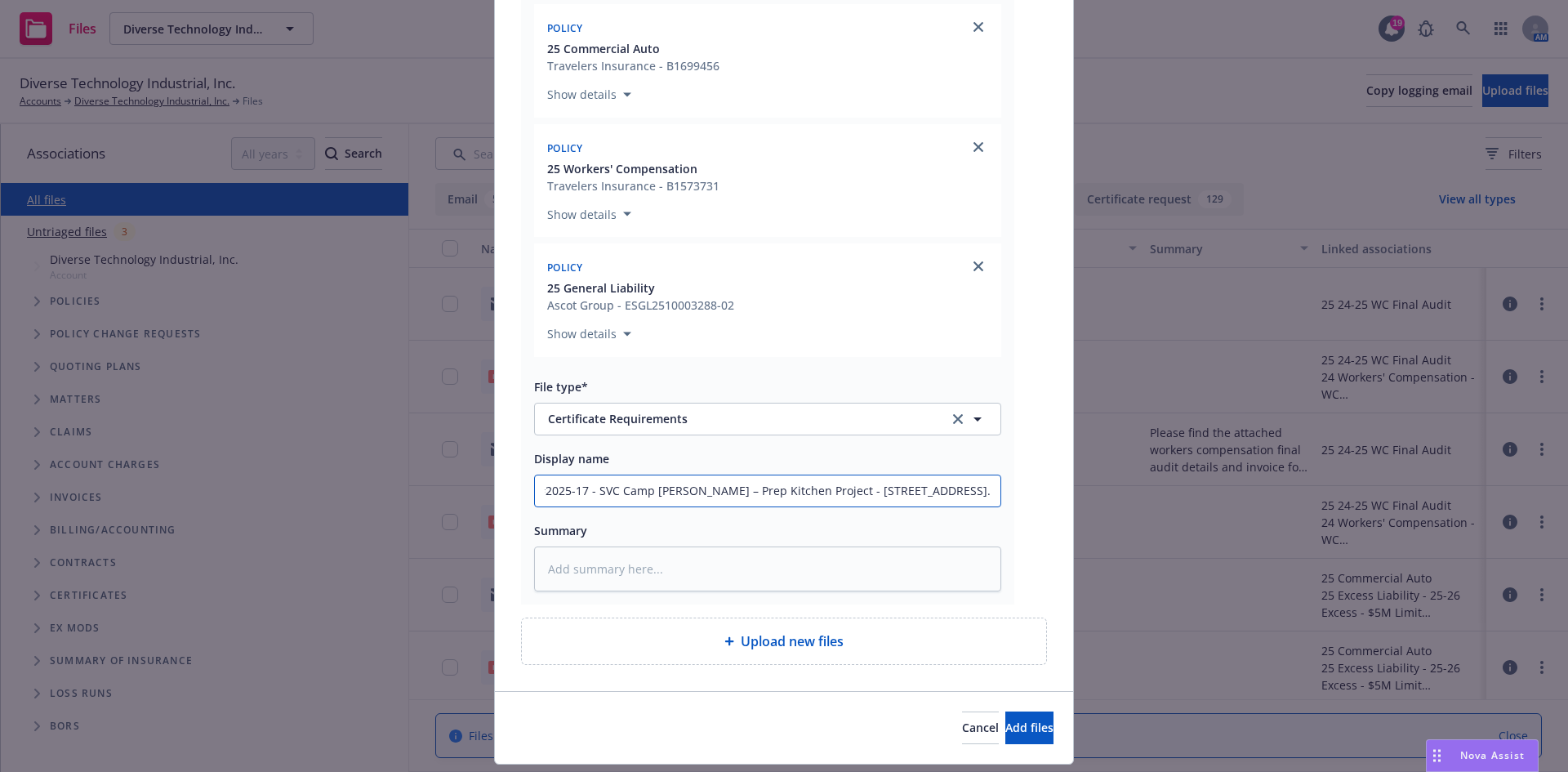
scroll to position [1815, 0]
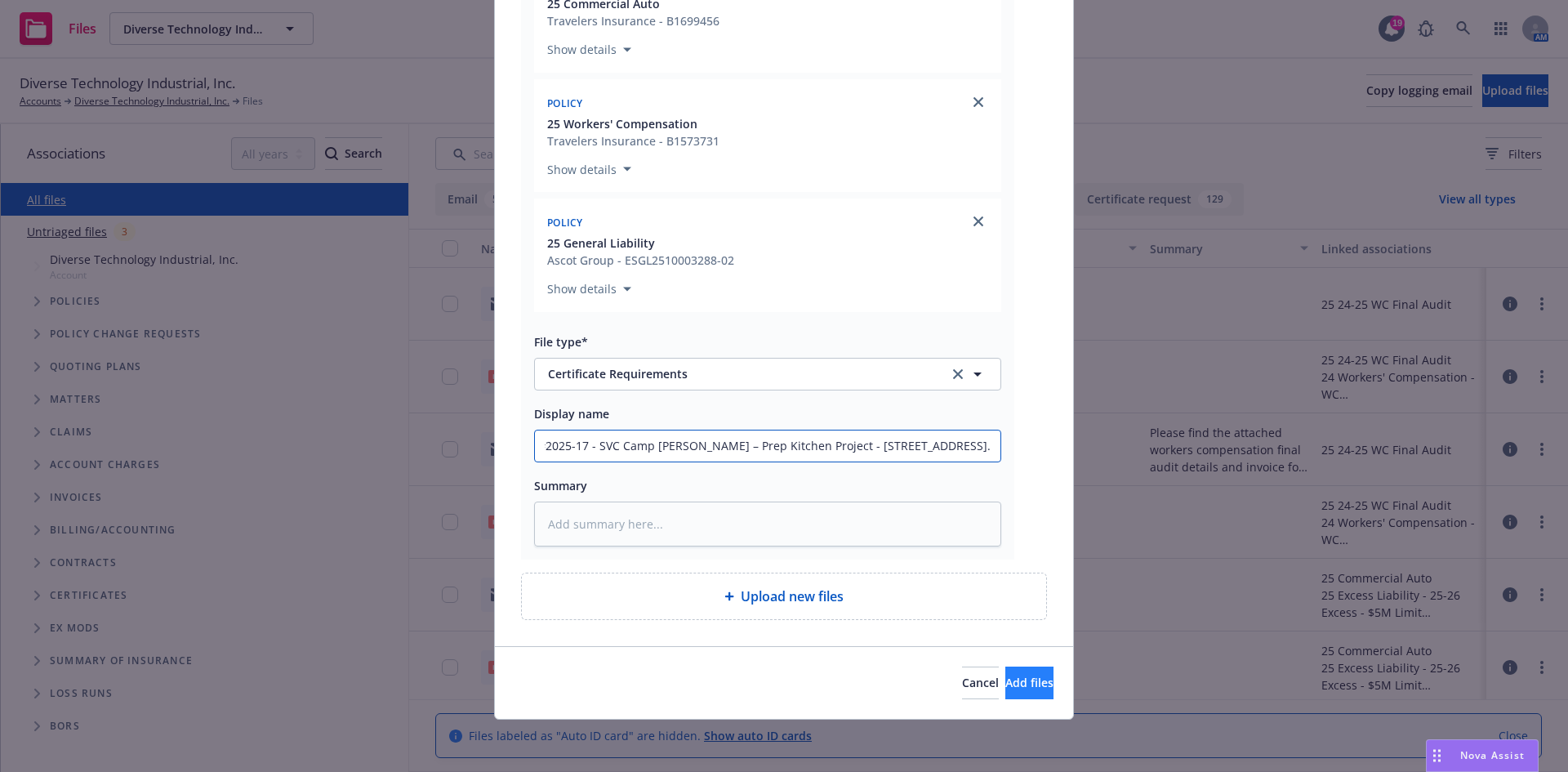
type input "Nyecon Inc - COI - RE: Job #2025-17 - SVC Camp Pollock – Prep Kitchen Project -…"
click at [1013, 675] on span "Add files" at bounding box center [1029, 682] width 48 height 16
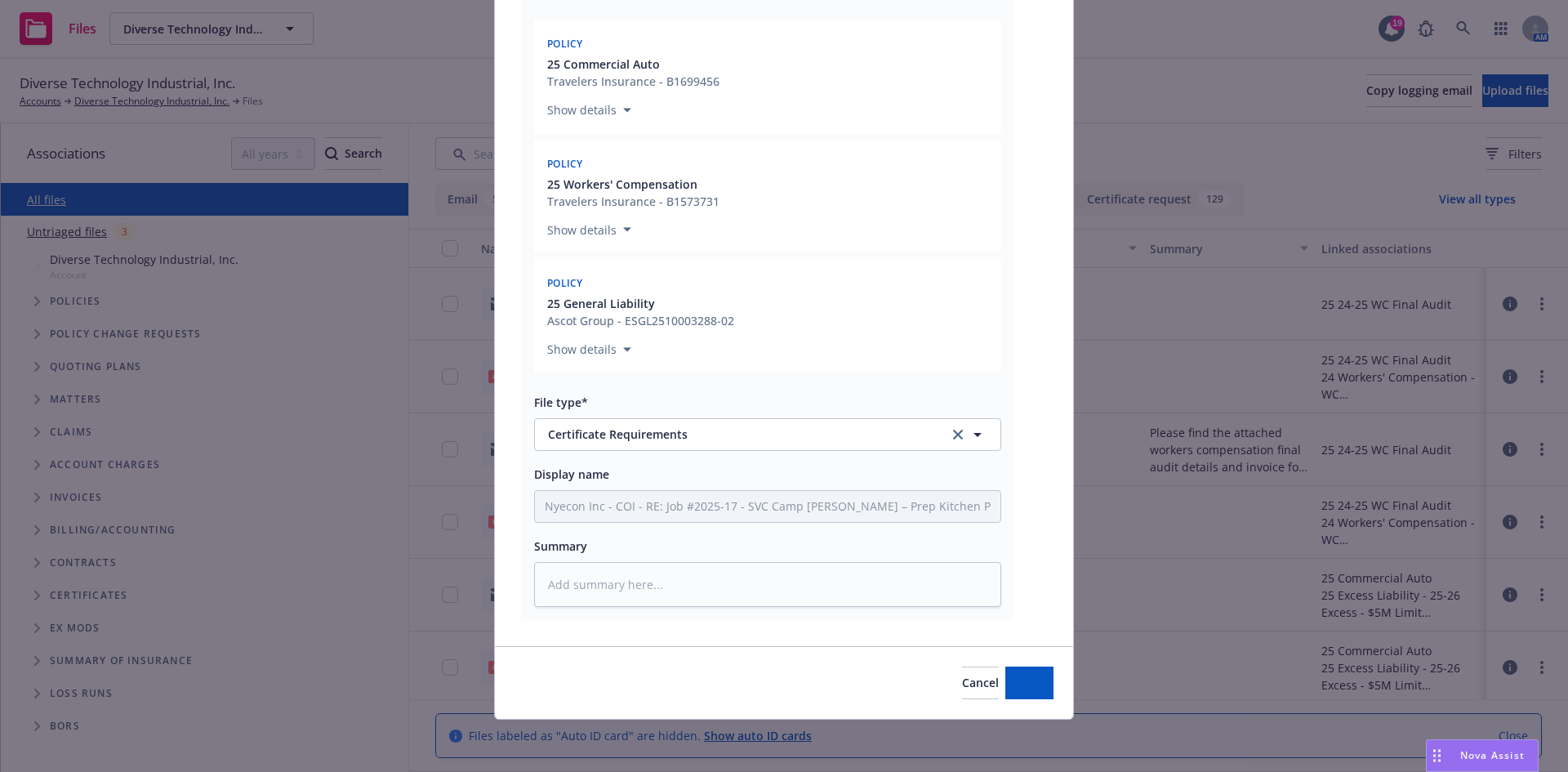
type textarea "x"
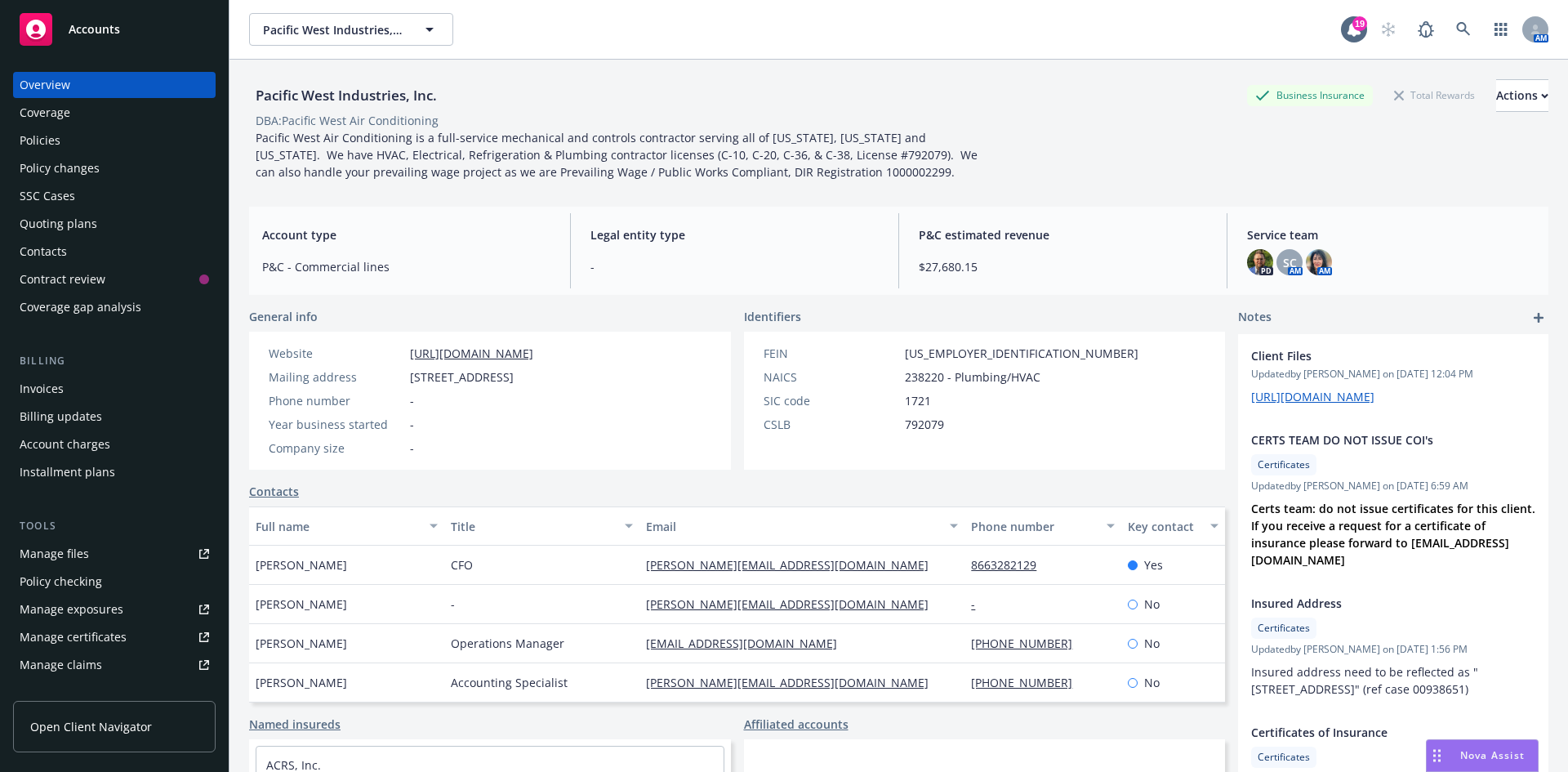
click at [107, 31] on span "Accounts" at bounding box center [94, 29] width 52 height 13
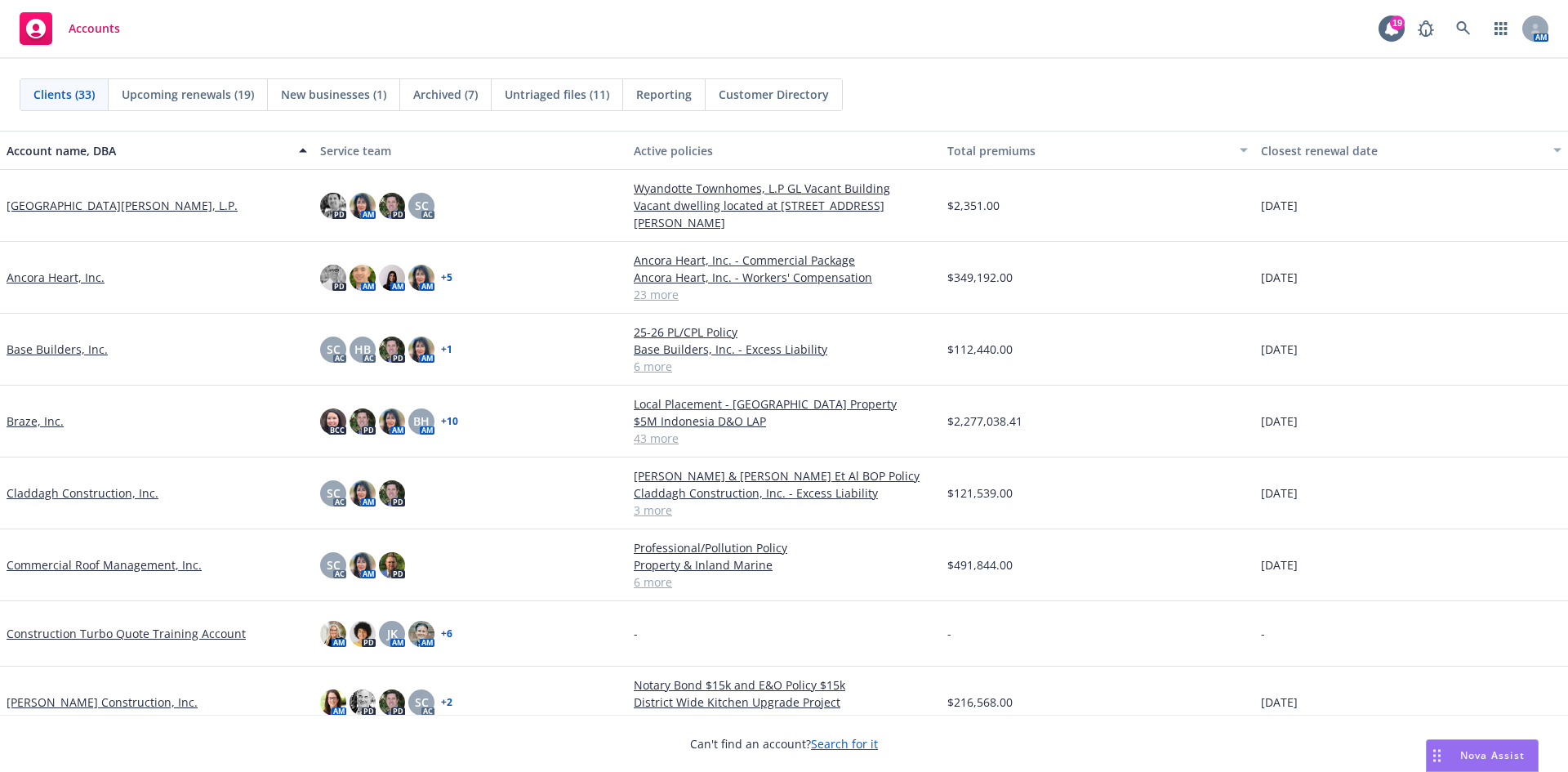
click at [61, 345] on link "Base Builders, Inc." at bounding box center [57, 349] width 102 height 18
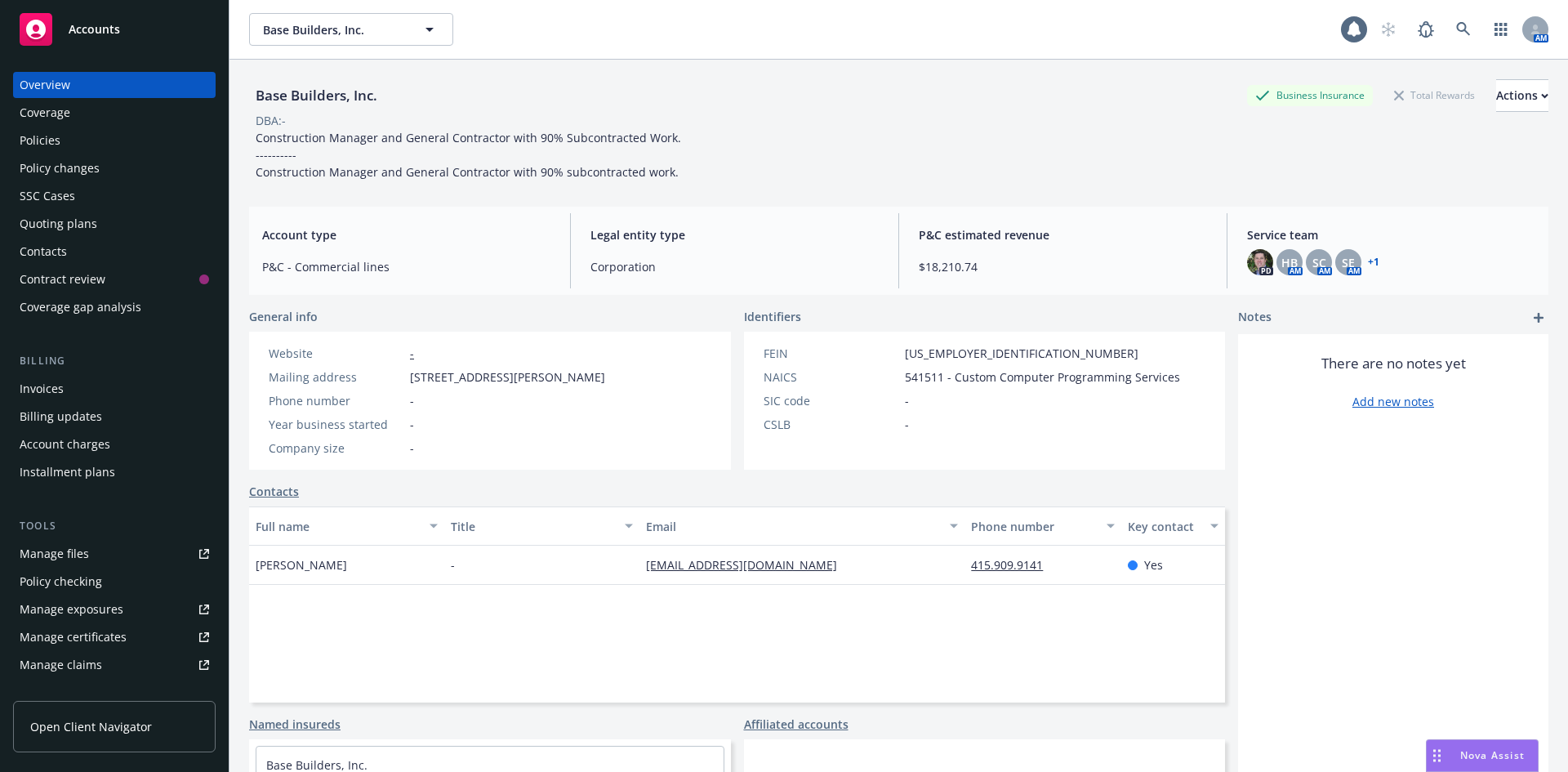
click at [72, 390] on div "Invoices" at bounding box center [114, 389] width 189 height 26
